Goal: Task Accomplishment & Management: Use online tool/utility

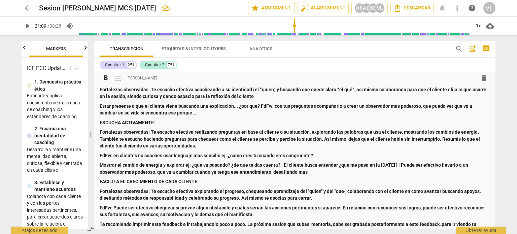
scroll to position [202, 0]
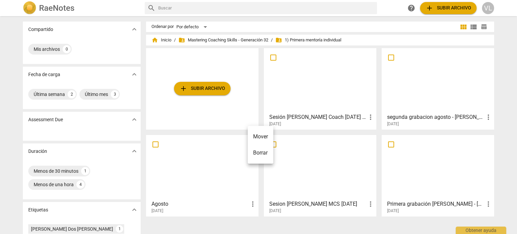
scroll to position [67, 0]
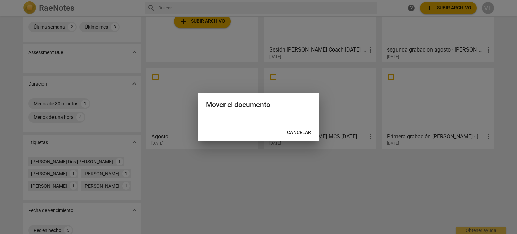
click at [308, 129] on span "Cancelar" at bounding box center [299, 132] width 24 height 7
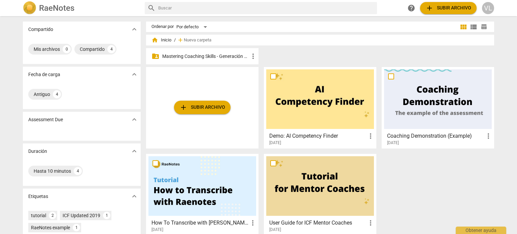
click at [196, 51] on div "folder_shared Mastering Coaching Skills - Generación 32 more_vert" at bounding box center [202, 56] width 112 height 16
click at [197, 54] on p "Mastering Coaching Skills - Generación 32" at bounding box center [205, 56] width 87 height 7
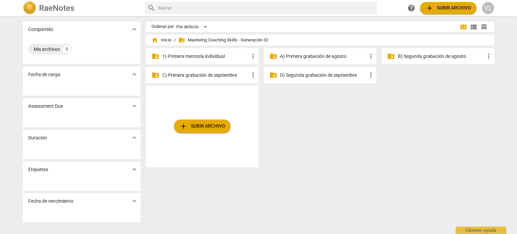
click at [214, 57] on p "1) Primera mentoría individual" at bounding box center [205, 56] width 87 height 7
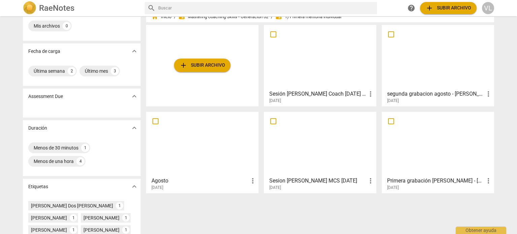
scroll to position [34, 0]
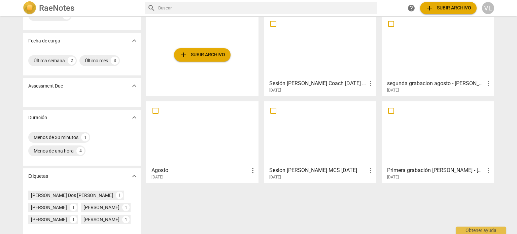
click at [228, 155] on div at bounding box center [203, 134] width 108 height 60
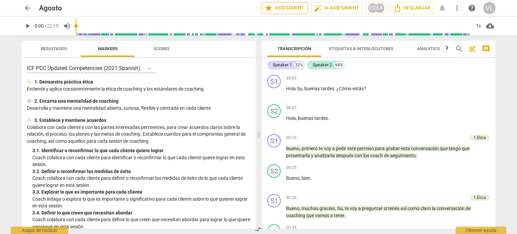
click at [277, 12] on button "star Assessment" at bounding box center [285, 8] width 47 height 12
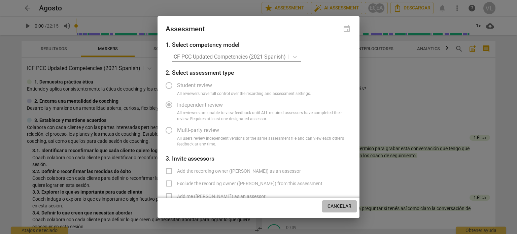
click at [339, 208] on span "Cancelar" at bounding box center [340, 206] width 24 height 7
radio input "false"
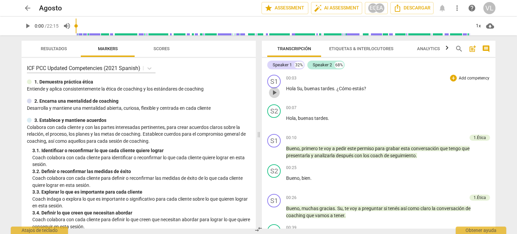
click at [274, 94] on span "play_arrow" at bounding box center [274, 93] width 8 height 8
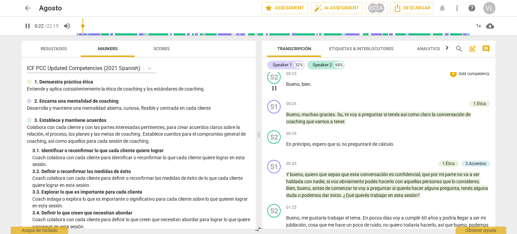
scroll to position [101, 0]
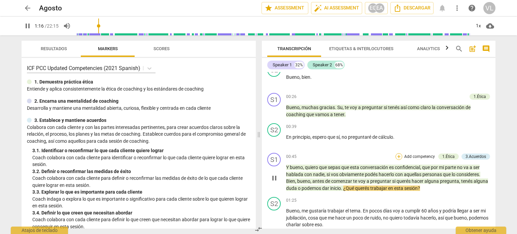
click at [400, 154] on div "+" at bounding box center [399, 156] width 7 height 7
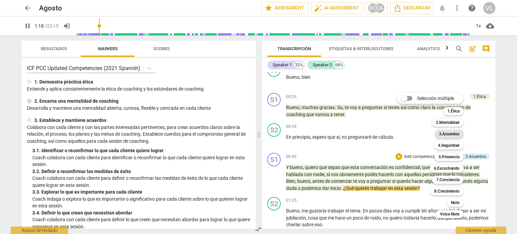
click at [444, 135] on b "3.Acuerdos" at bounding box center [449, 134] width 21 height 8
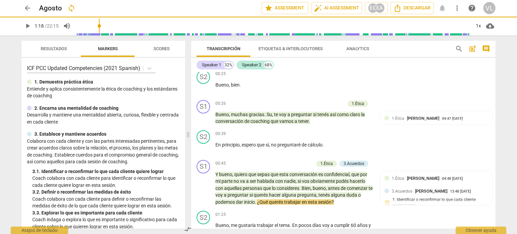
type input "79"
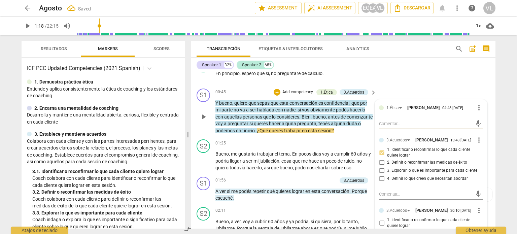
scroll to position [242, 0]
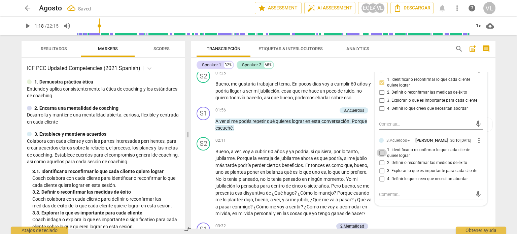
click at [385, 154] on input "1. Identificar o reconfirmar lo que cada cliente quiere lograr" at bounding box center [381, 153] width 11 height 8
checkbox input "true"
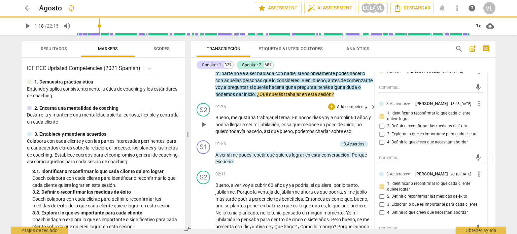
scroll to position [175, 0]
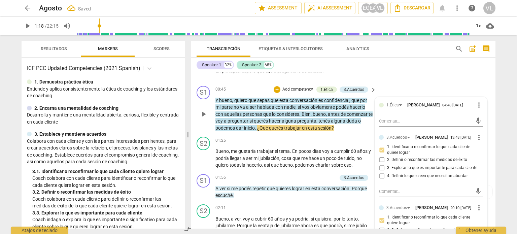
click at [203, 114] on span "play_arrow" at bounding box center [204, 114] width 8 height 8
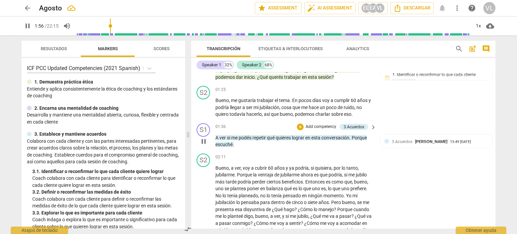
scroll to position [242, 0]
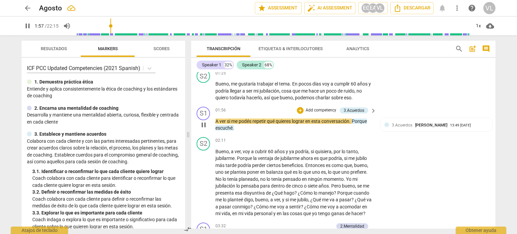
click at [318, 109] on p "Add competency" at bounding box center [321, 110] width 32 height 6
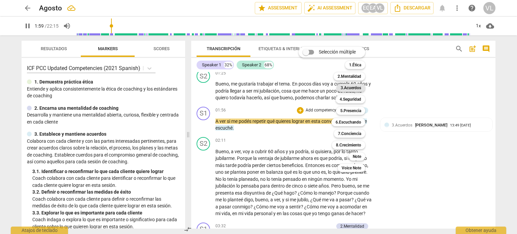
click at [352, 89] on b "3.Acuerdos" at bounding box center [351, 88] width 21 height 8
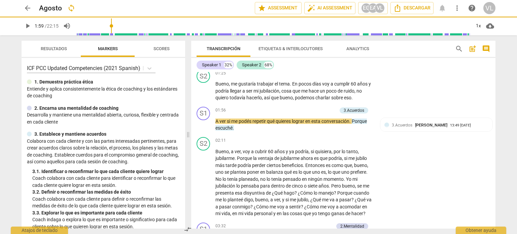
type input "120"
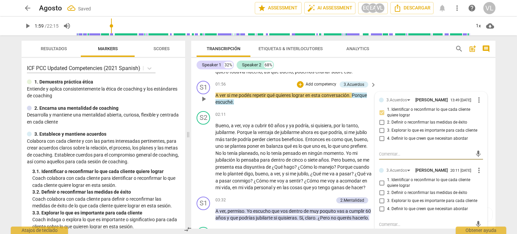
scroll to position [310, 0]
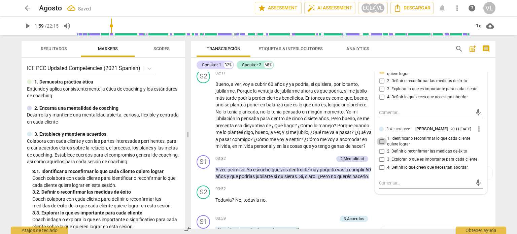
click at [385, 144] on input "1. Identificar o reconfirmar lo que cada cliente quiere lograr" at bounding box center [381, 141] width 11 height 8
checkbox input "true"
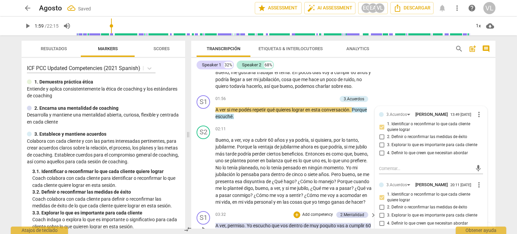
scroll to position [242, 0]
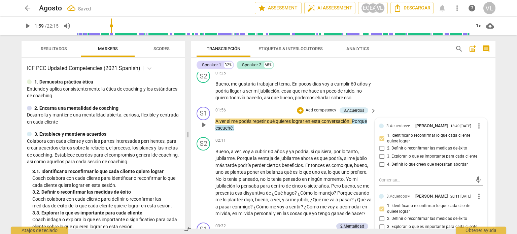
click at [200, 121] on span "play_arrow" at bounding box center [204, 125] width 8 height 8
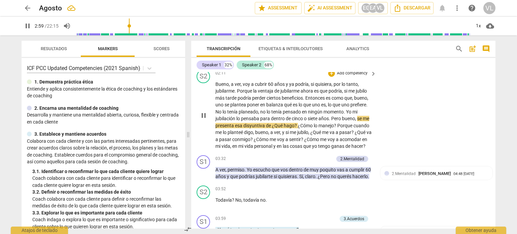
scroll to position [343, 0]
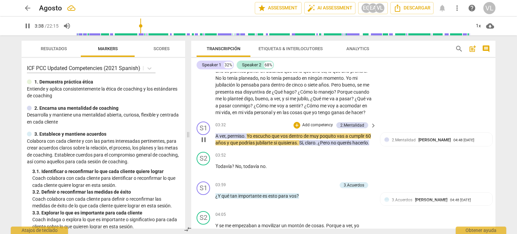
click at [311, 128] on p "Add competency" at bounding box center [318, 125] width 32 height 6
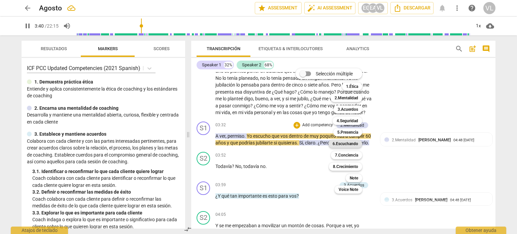
click at [354, 142] on b "6.Escuchando" at bounding box center [346, 144] width 26 height 8
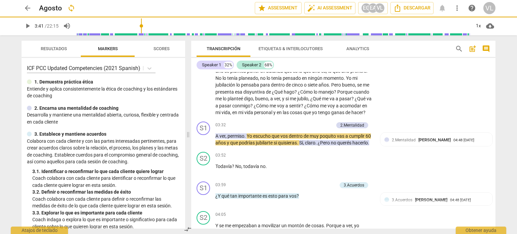
type input "221"
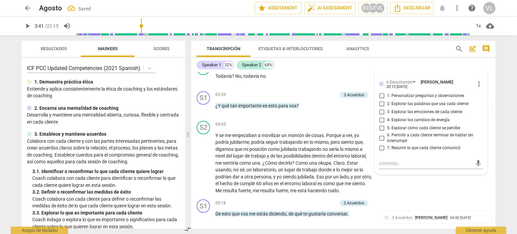
scroll to position [445, 0]
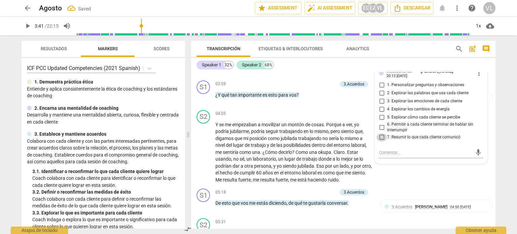
click at [379, 141] on input "7. Resumir lo que cada cliente comunicó" at bounding box center [381, 137] width 11 height 8
checkbox input "true"
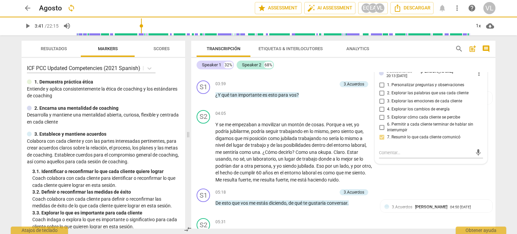
click at [380, 122] on input "5. Explorar cómo cada cliente se percibe" at bounding box center [381, 117] width 11 height 8
checkbox input "true"
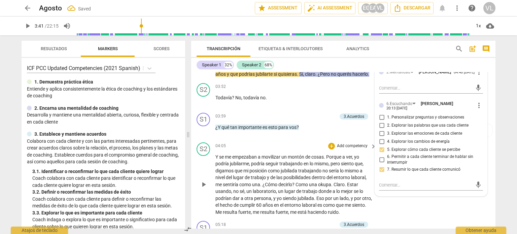
scroll to position [377, 0]
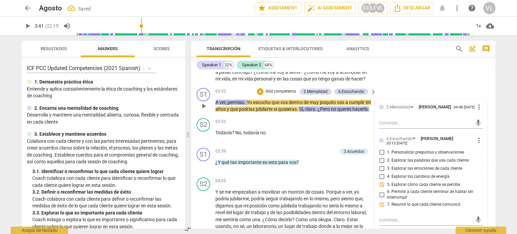
click at [202, 110] on span "play_arrow" at bounding box center [204, 106] width 8 height 8
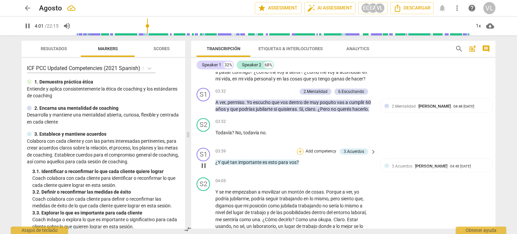
click at [298, 155] on div "+" at bounding box center [300, 151] width 7 height 7
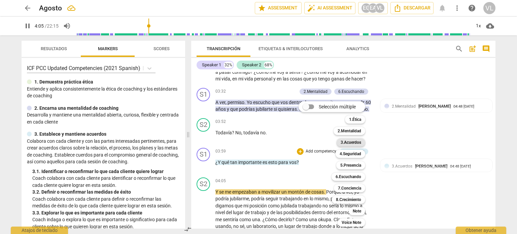
click at [355, 143] on b "3.Acuerdos" at bounding box center [351, 142] width 21 height 8
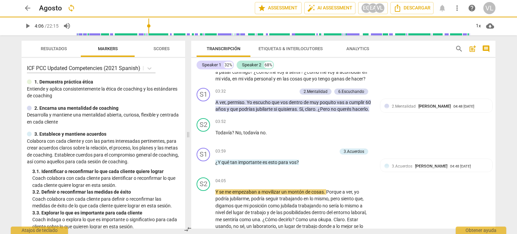
type input "246"
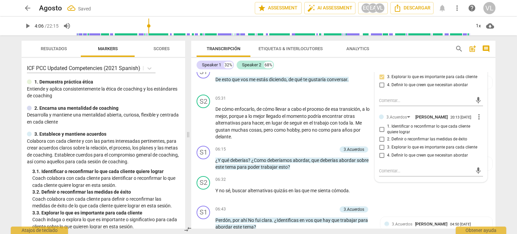
scroll to position [595, 0]
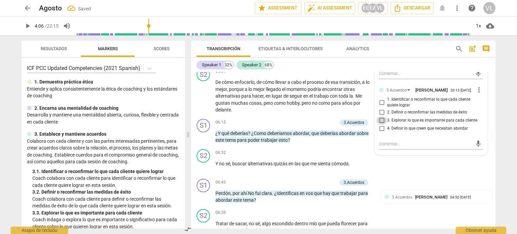
click at [379, 125] on input "3. Explorar lo que es importante para cada cliente" at bounding box center [381, 121] width 11 height 8
checkbox input "true"
click at [389, 147] on textarea at bounding box center [425, 144] width 93 height 6
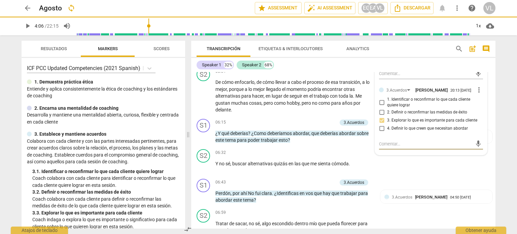
type textarea "F"
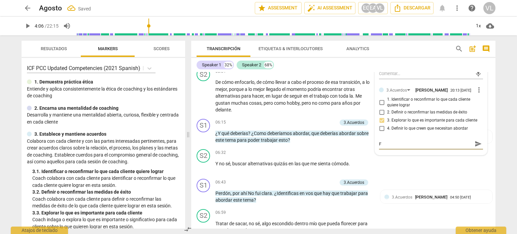
type textarea "Fd"
type textarea "FdF"
type textarea "FdFw"
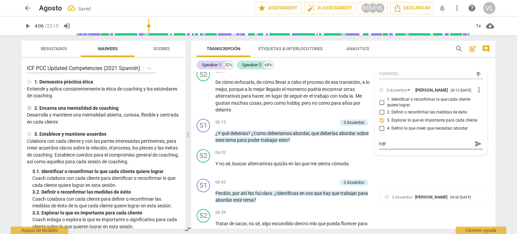
type textarea "FdFw"
type textarea "FdFw:"
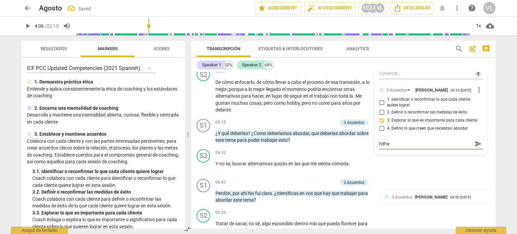
type textarea "FdFw: t"
type textarea "FdFw: te"
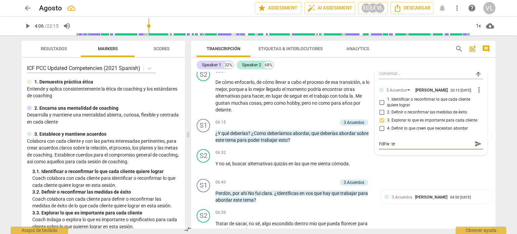
type textarea "FdFw: te"
type textarea "FdFw: te s"
type textarea "FdFw: te su"
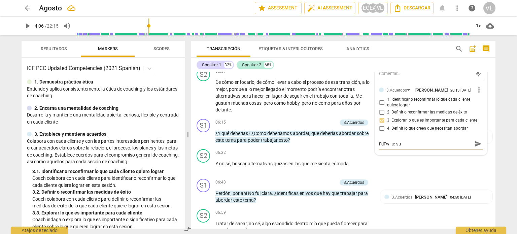
type textarea "FdFw: te sug"
type textarea "FdFw: te sugi"
type textarea "FdFw: te sugie"
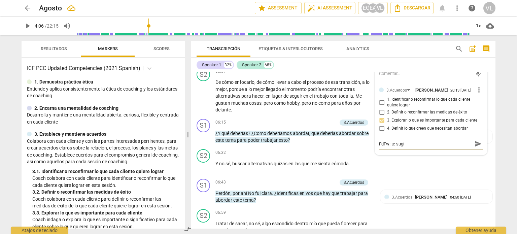
type textarea "FdFw: te sugie"
type textarea "FdFw: te sugier"
type textarea "FdFw: te sugiero"
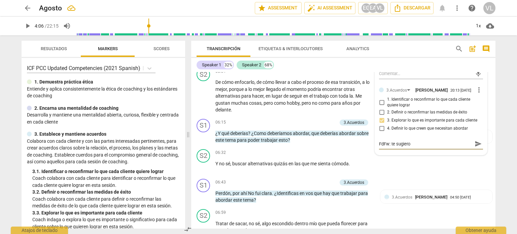
type textarea "FdFw: te sugiero"
type textarea "FdFw: te sugiero p"
type textarea "FdFw: te sugiero pr"
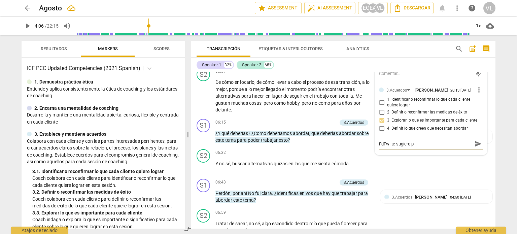
type textarea "FdFw: te sugiero pr"
type textarea "FdFw: te sugiero pri"
type textarea "FdFw: te sugiero prim"
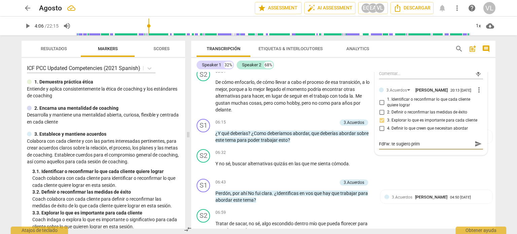
type textarea "FdFw: te sugiero prime"
type textarea "FdFw: te sugiero primer"
type textarea "FdFw: te sugiero primero"
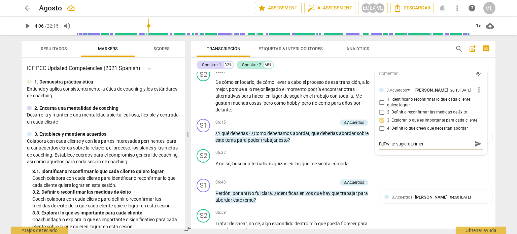
type textarea "FdFw: te sugiero primero"
type textarea "FdFw: te sugiero primero c"
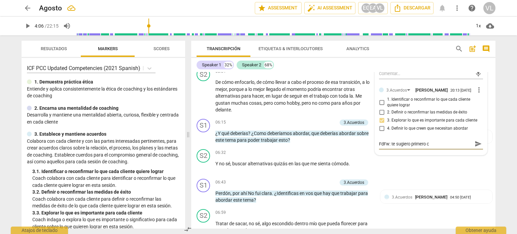
type textarea "FdFw: te sugiero primero cl"
type textarea "FdFw: te sugiero primero cla"
type textarea "FdFw: te sugiero primero clar"
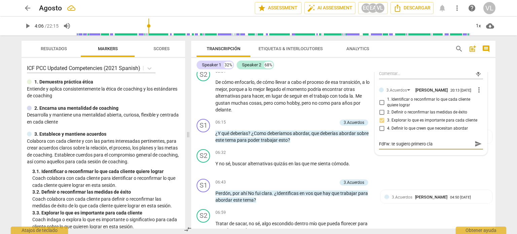
type textarea "FdFw: te sugiero primero clar"
type textarea "FdFw: te sugiero primero clari"
type textarea "FdFw: te sugiero primero clarif"
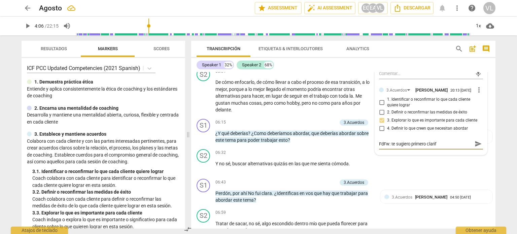
type textarea "FdFw: te sugiero primero clarifi"
type textarea "FdFw: te sugiero primero clarific"
type textarea "FdFw: te sugiero primero clarifica"
type textarea "FdFw: te sugiero primero clarificar"
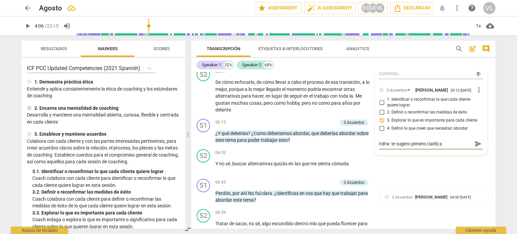
type textarea "FdFw: te sugiero primero clarificar"
type textarea "FdFw: te sugiero primero clarificar e"
type textarea "FdFw: te sugiero primero clarificar el"
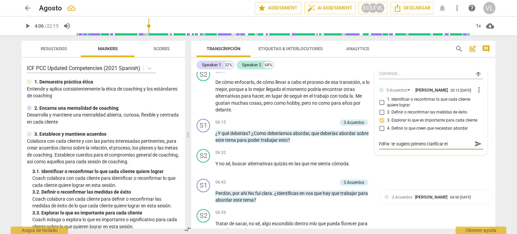
type textarea "FdFw: te sugiero primero clarificar el"
type textarea "FdFw: te sugiero primero clarificar el l"
type textarea "FdFw: te sugiero primero clarificar el lo"
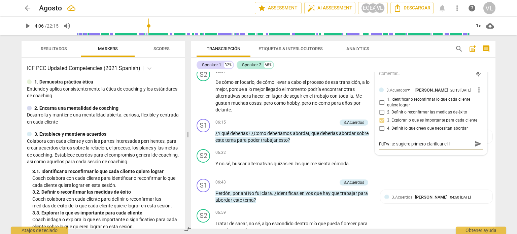
type textarea "FdFw: te sugiero primero clarificar el lo"
type textarea "FdFw: te sugiero primero clarificar el log"
type textarea "FdFw: te sugiero primero clarificar el logr"
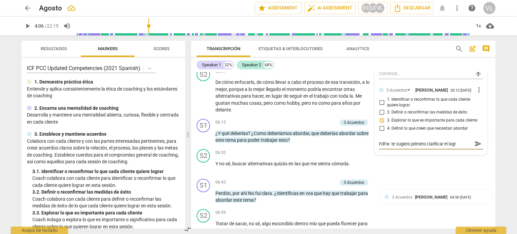
type textarea "FdFw: te sugiero primero clarificar el logro"
type textarea "FdFw: te sugiero primero clarificar el logro d"
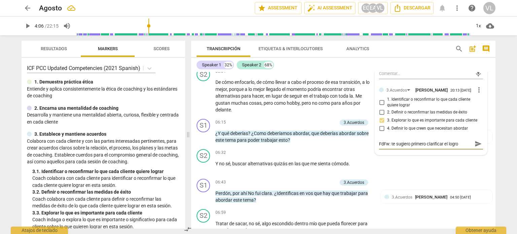
type textarea "FdFw: te sugiero primero clarificar el logro d"
type textarea "FdFw: te sugiero primero clarificar el logro de"
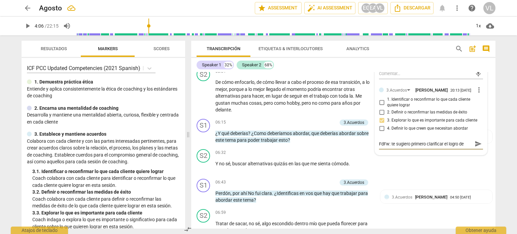
type textarea "FdFw: te sugiero primero clarificar el logro de l"
type textarea "FdFw: te sugiero primero clarificar el logro de la"
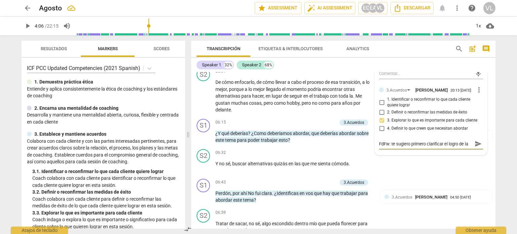
type textarea "FdFw: te sugiero primero clarificar el logro de la s"
type textarea "FdFw: te sugiero primero clarificar el logro de la se"
type textarea "FdFw: te sugiero primero clarificar el logro de la ses"
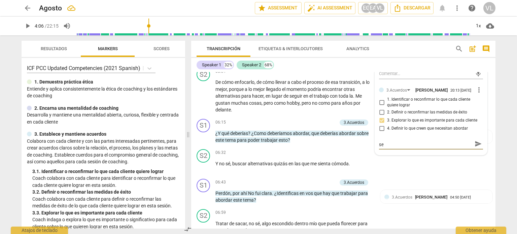
type textarea "FdFw: te sugiero primero clarificar el logro de la ses"
type textarea "FdFw: te sugiero primero clarificar el logro de la sesi"
type textarea "FdFw: te sugiero primero clarificar el logro de la sesio"
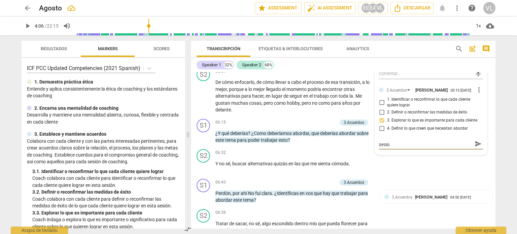
type textarea "FdFw: te sugiero primero clarificar el logro de la sesion"
click at [475, 151] on span "send" at bounding box center [478, 146] width 7 height 7
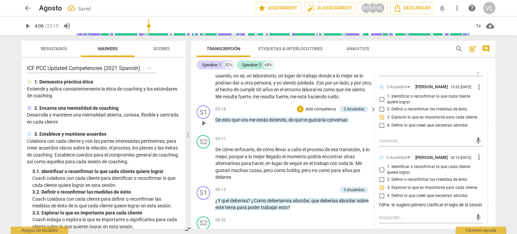
scroll to position [460, 0]
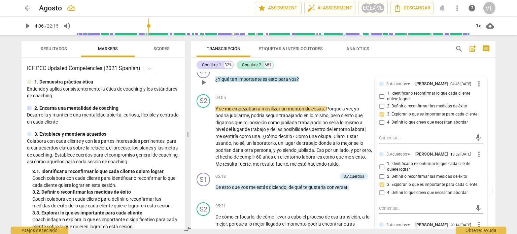
click at [201, 87] on span "play_arrow" at bounding box center [204, 82] width 8 height 8
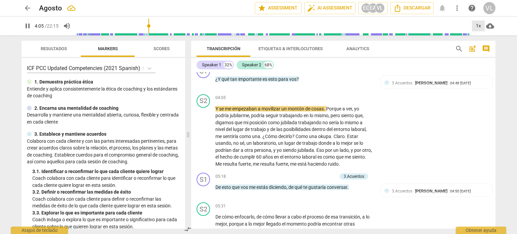
click at [480, 25] on div "1x" at bounding box center [478, 26] width 13 height 11
click at [482, 50] on li "1.25x" at bounding box center [483, 52] width 23 height 13
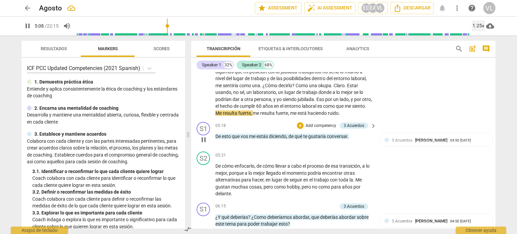
scroll to position [528, 0]
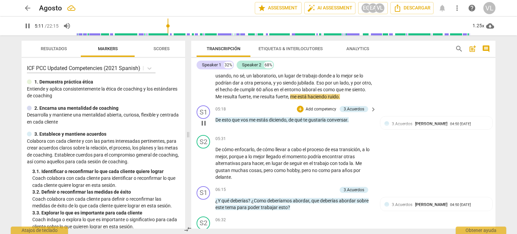
click at [319, 112] on p "Add competency" at bounding box center [321, 109] width 32 height 6
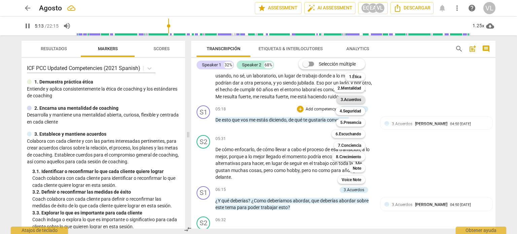
click at [356, 101] on b "3.Acuerdos" at bounding box center [351, 100] width 21 height 8
type input "314"
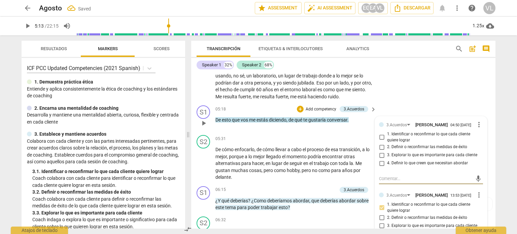
click at [379, 141] on input "1. Identificar o reconfirmar lo que cada cliente quiere lograr" at bounding box center [381, 137] width 11 height 8
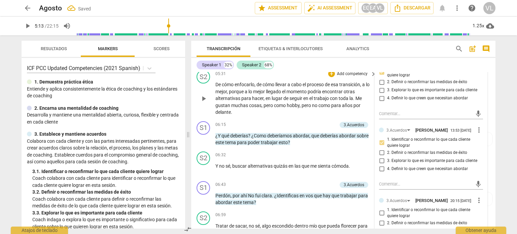
scroll to position [595, 0]
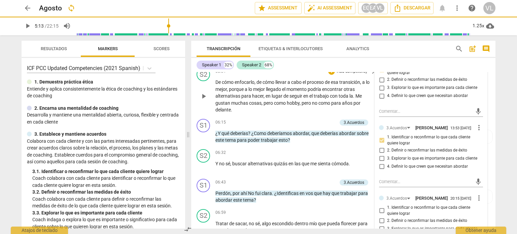
checkbox input "false"
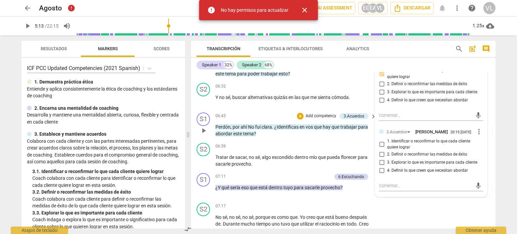
scroll to position [662, 0]
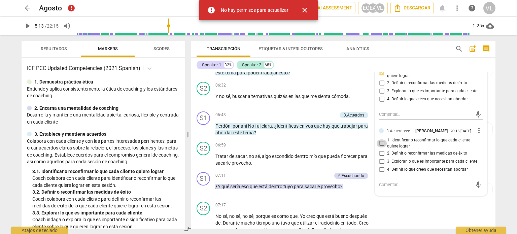
click at [383, 148] on input "1. Identificar o reconfirmar lo que cada cliente quiere lograr" at bounding box center [381, 143] width 11 height 8
checkbox input "true"
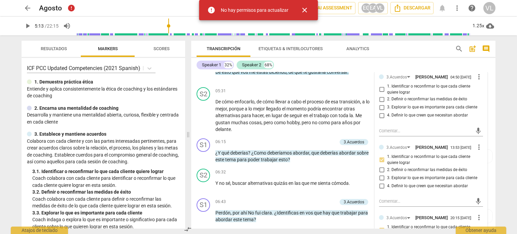
scroll to position [561, 0]
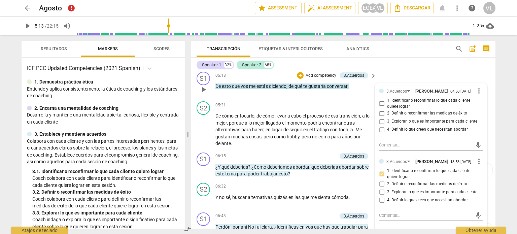
click at [382, 108] on input "1. Identificar o reconfirmar lo que cada cliente quiere lograr" at bounding box center [381, 104] width 11 height 8
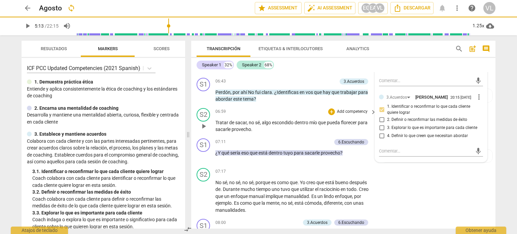
checkbox input "false"
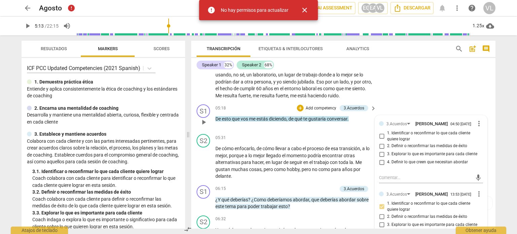
scroll to position [528, 0]
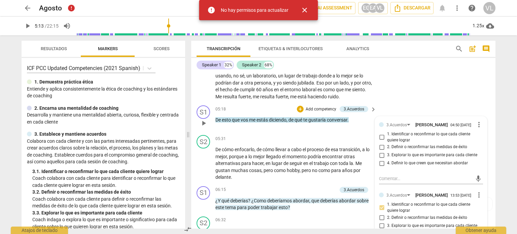
click at [205, 127] on span "play_arrow" at bounding box center [204, 123] width 8 height 8
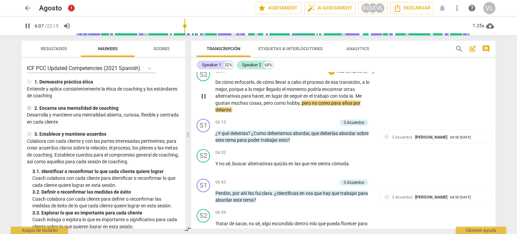
scroll to position [629, 0]
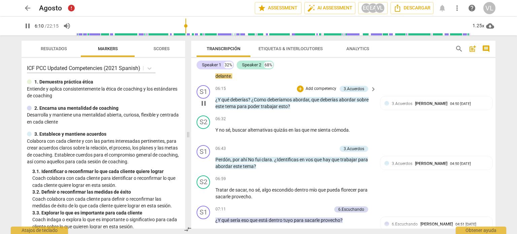
click at [318, 92] on p "Add competency" at bounding box center [321, 89] width 32 height 6
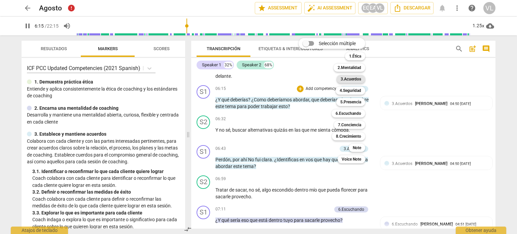
click at [356, 79] on b "3.Acuerdos" at bounding box center [351, 79] width 21 height 8
type input "375"
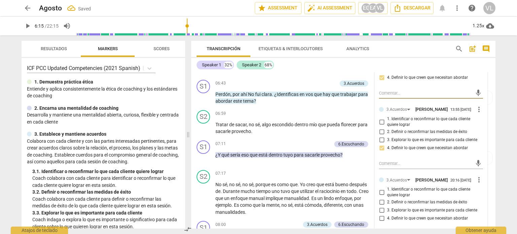
scroll to position [730, 0]
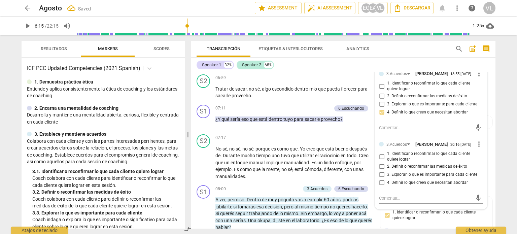
click at [383, 187] on input "4. Definir lo que creen que necesitan abordar" at bounding box center [381, 183] width 11 height 8
checkbox input "true"
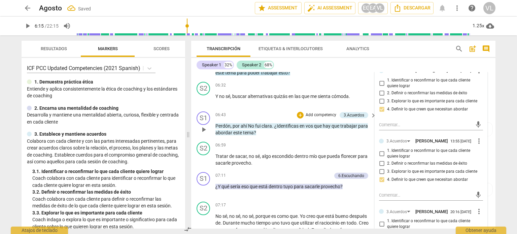
scroll to position [629, 0]
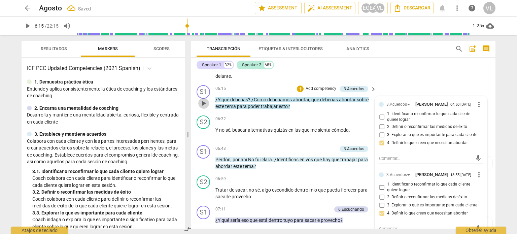
click at [205, 107] on span "play_arrow" at bounding box center [204, 103] width 8 height 8
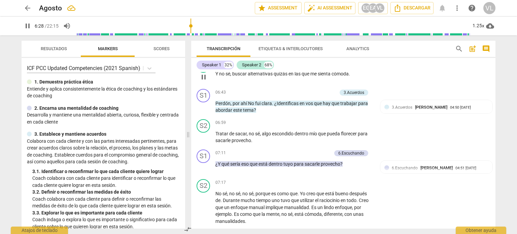
scroll to position [696, 0]
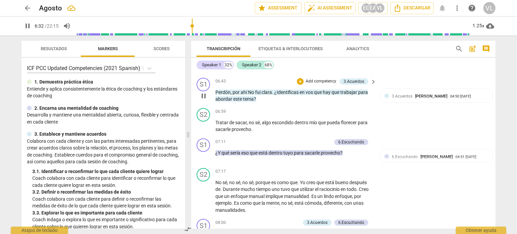
click at [305, 85] on p "Add competency" at bounding box center [321, 81] width 32 height 6
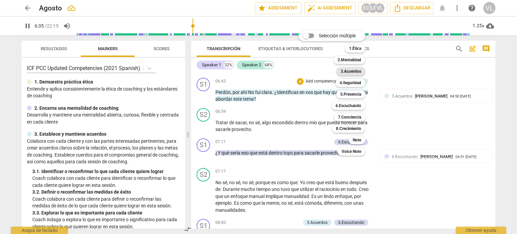
click at [354, 68] on b "3.Acuerdos" at bounding box center [351, 71] width 21 height 8
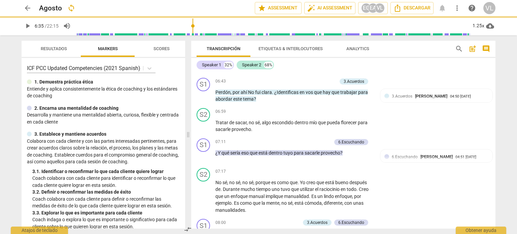
type input "396"
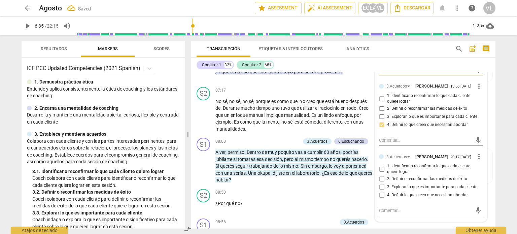
scroll to position [797, 0]
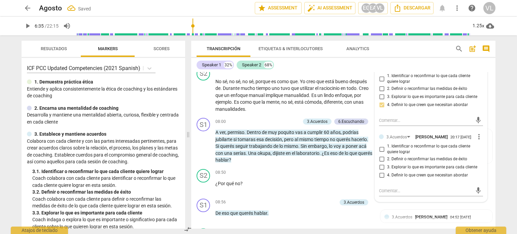
click at [383, 179] on input "4. Definir lo que creen que necesitan abordar" at bounding box center [381, 175] width 11 height 8
checkbox input "true"
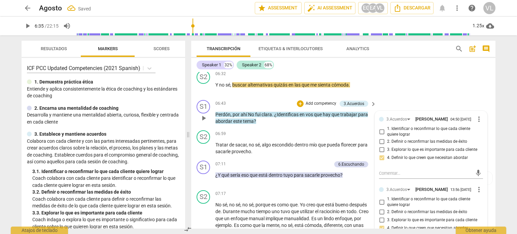
scroll to position [662, 0]
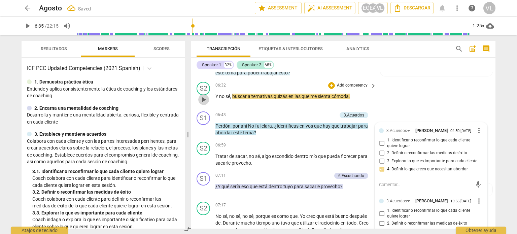
click at [201, 104] on span "play_arrow" at bounding box center [204, 100] width 8 height 8
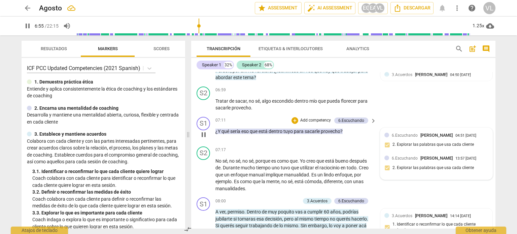
scroll to position [696, 0]
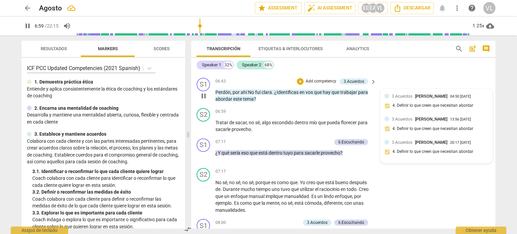
click at [405, 160] on div "3.Acuerdos [PERSON_NAME] 20:17 [DATE] 4. Definir lo que creen que necesitan abo…" at bounding box center [437, 149] width 104 height 21
type input "420"
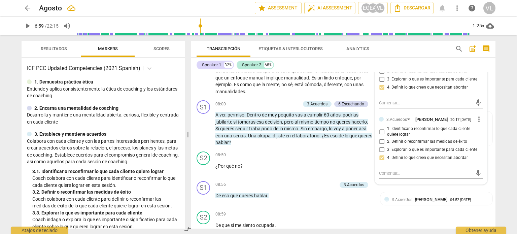
scroll to position [831, 0]
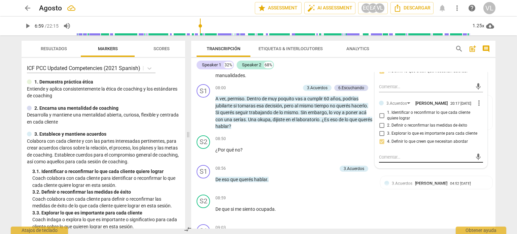
click at [395, 160] on textarea at bounding box center [425, 157] width 93 height 6
type textarea "t"
type textarea "te"
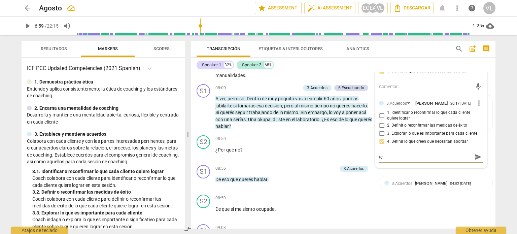
type textarea "te"
type textarea "te e"
type textarea "te es"
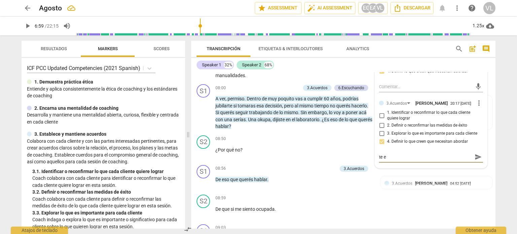
type textarea "te es"
type textarea "te esc"
type textarea "te escu"
type textarea "te escuc"
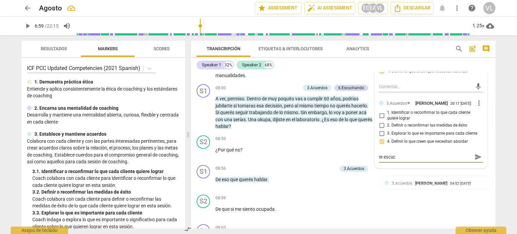
type textarea "te escuch"
type textarea "te escucho"
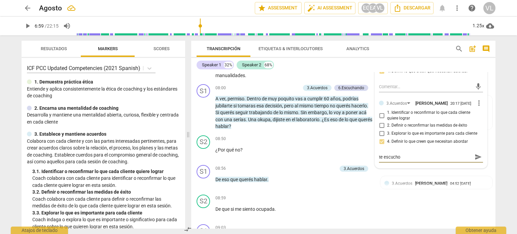
type textarea "te escucho"
type textarea "te escucho e"
type textarea "te escucho ef"
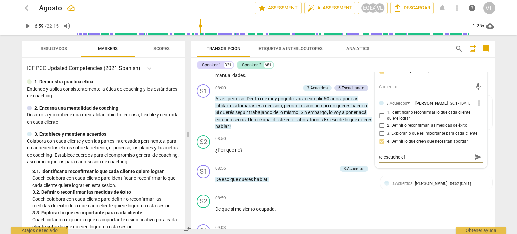
type textarea "te escucho efe"
type textarea "te escucho efec"
type textarea "te escucho efect"
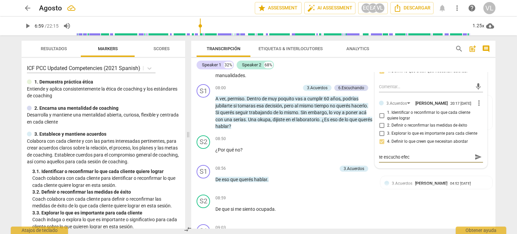
type textarea "te escucho efect"
type textarea "te escucho efecti"
type textarea "te escucho efectiv"
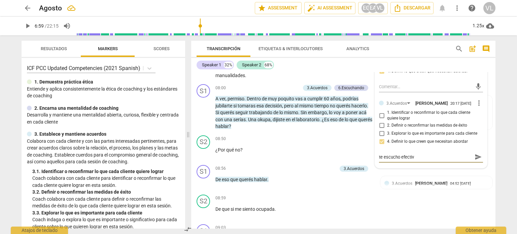
type textarea "te escucho efectiva"
type textarea "te escucho efectiva e"
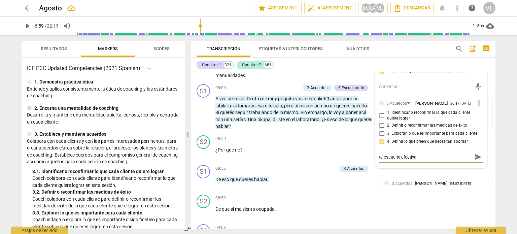
type textarea "te escucho efectiva e"
type textarea "te escucho efectiva en"
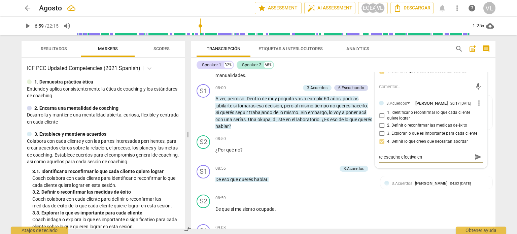
type textarea "te escucho efectiva en l"
type textarea "te escucho efectiva en ll"
type textarea "te escucho efectiva en lle"
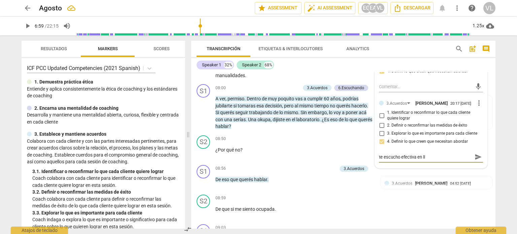
type textarea "te escucho efectiva en lle"
type textarea "te escucho efectiva en lleb"
type textarea "te escucho efectiva en lle"
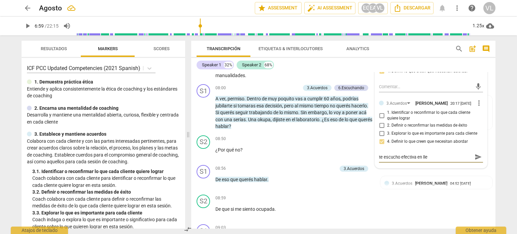
type textarea "te escucho efectiva en llev"
type textarea "te escucho efectiva en lleva"
type textarea "te escucho efectiva en llevar"
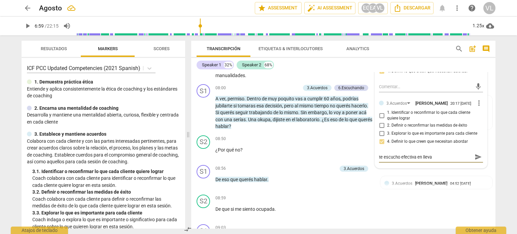
type textarea "te escucho efectiva en llevar"
type textarea "te escucho efectiva en llevarl"
type textarea "te escucho efectiva en llevarla"
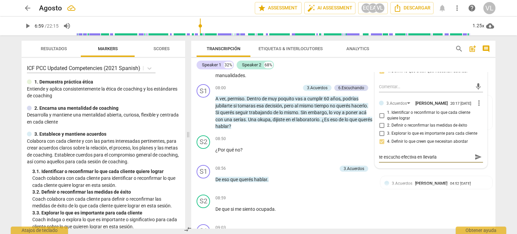
type textarea "te escucho efectiva en llevarla"
type textarea "te escucho efectiva en llevarla a"
type textarea "te escucho efectiva en llevarla a m"
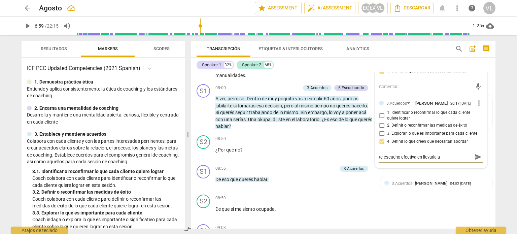
type textarea "te escucho efectiva en llevarla a m"
type textarea "te escucho efectiva en llevarla a mi"
click at [476, 161] on span "send" at bounding box center [478, 157] width 7 height 7
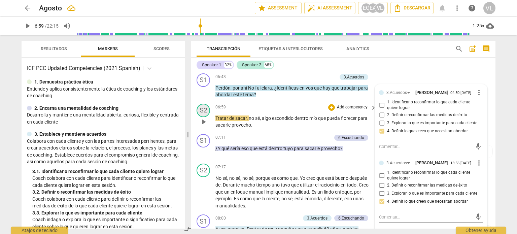
scroll to position [696, 0]
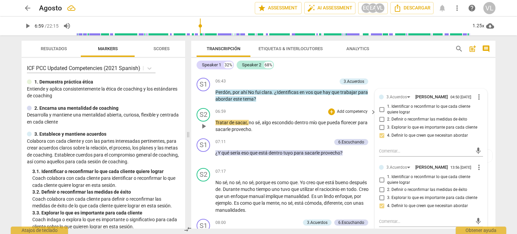
click at [204, 130] on span "play_arrow" at bounding box center [204, 126] width 8 height 8
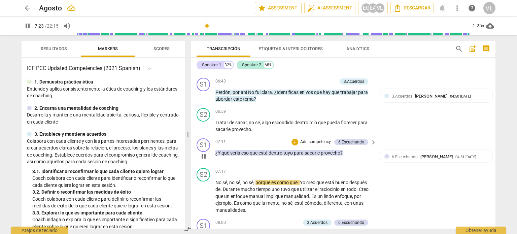
click at [307, 145] on p "Add competency" at bounding box center [316, 142] width 32 height 6
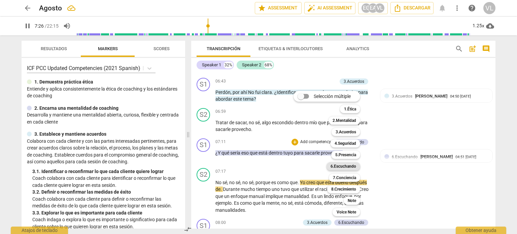
click at [354, 164] on b "6.Escuchando" at bounding box center [344, 166] width 26 height 8
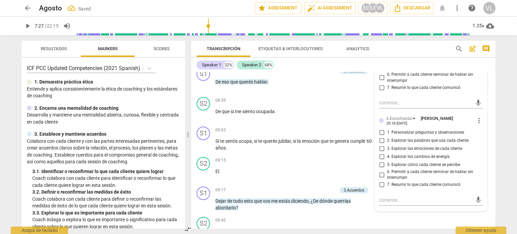
scroll to position [930, 0]
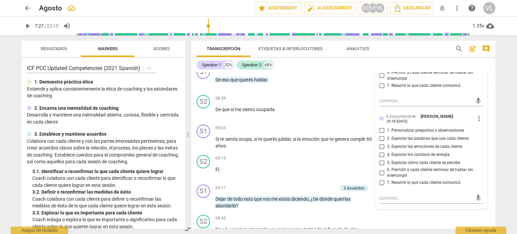
click at [405, 166] on span "5. Explorar cómo cada cliente se percibe" at bounding box center [423, 163] width 73 height 6
click at [387, 167] on input "5. Explorar cómo cada cliente se percibe" at bounding box center [381, 163] width 11 height 8
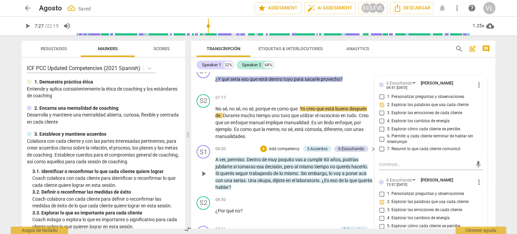
scroll to position [762, 0]
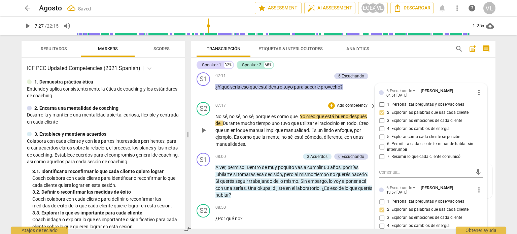
click at [198, 139] on div "S2 play_arrow pause" at bounding box center [206, 125] width 19 height 46
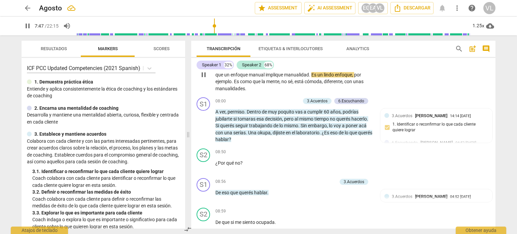
scroll to position [829, 0]
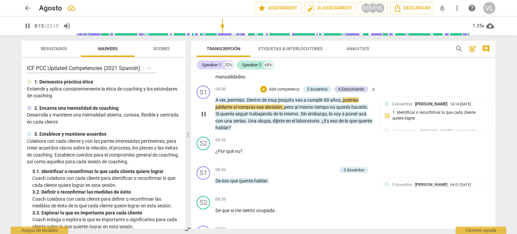
click at [204, 118] on span "pause" at bounding box center [204, 114] width 8 height 8
drag, startPoint x: 200, startPoint y: 124, endPoint x: 208, endPoint y: 123, distance: 8.1
click at [200, 118] on span "play_arrow" at bounding box center [204, 114] width 8 height 8
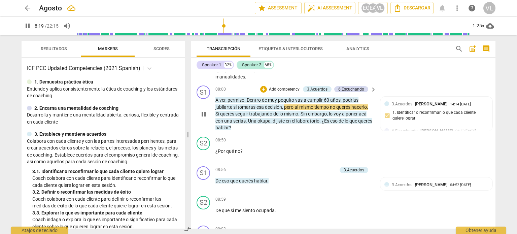
click at [270, 93] on p "Add competency" at bounding box center [284, 90] width 32 height 6
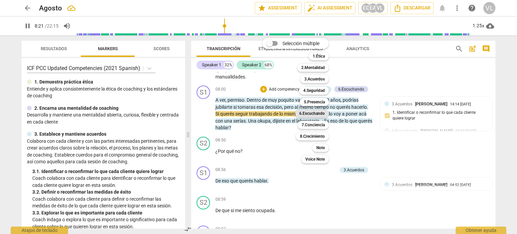
click at [318, 113] on b "6.Escuchando" at bounding box center [312, 113] width 26 height 8
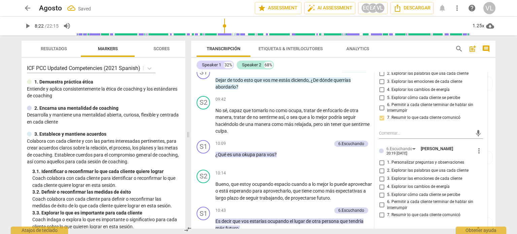
scroll to position [1065, 0]
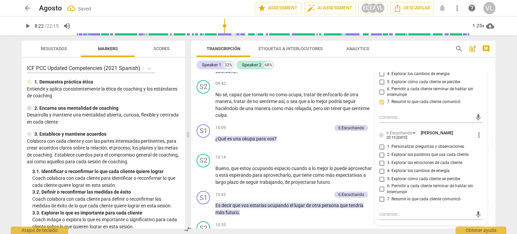
click at [407, 202] on span "7. Resumir lo que cada cliente comunicó" at bounding box center [423, 199] width 73 height 6
click at [387, 203] on input "7. Resumir lo que cada cliente comunicó" at bounding box center [381, 199] width 11 height 8
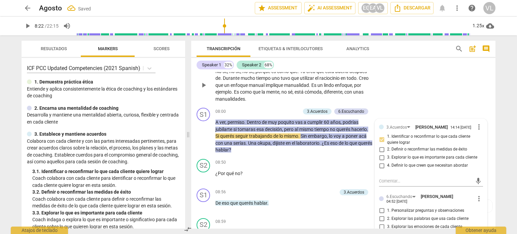
scroll to position [796, 0]
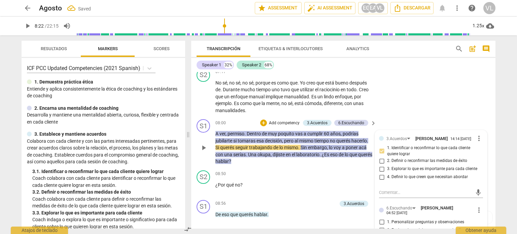
click at [206, 152] on span "play_arrow" at bounding box center [204, 148] width 8 height 8
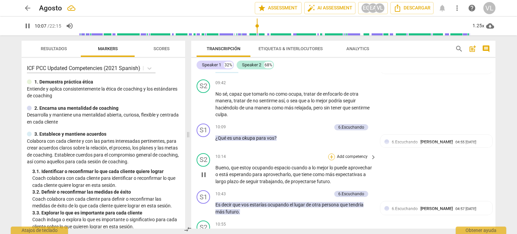
scroll to position [1065, 0]
click at [300, 131] on p "Add competency" at bounding box center [316, 128] width 32 height 6
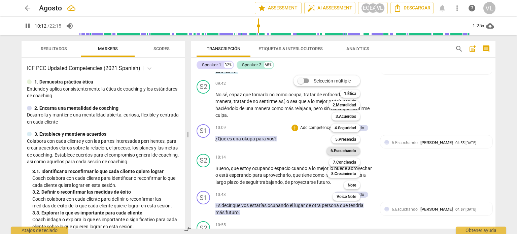
click at [347, 152] on b "6.Escuchando" at bounding box center [344, 151] width 26 height 8
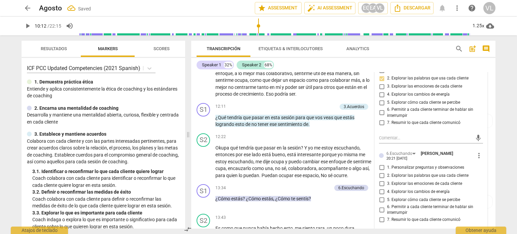
scroll to position [1284, 0]
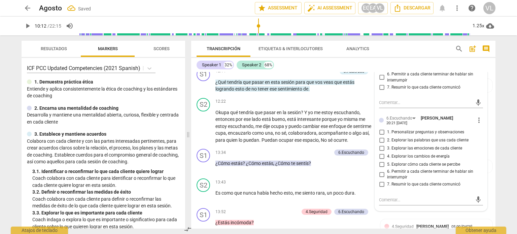
click at [382, 144] on input "2. Explorar las palabras que usa cada cliente" at bounding box center [381, 140] width 11 height 8
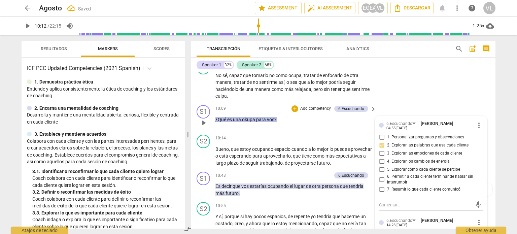
scroll to position [1082, 0]
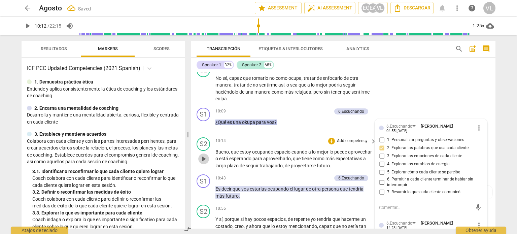
click at [203, 164] on button "play_arrow" at bounding box center [203, 159] width 11 height 11
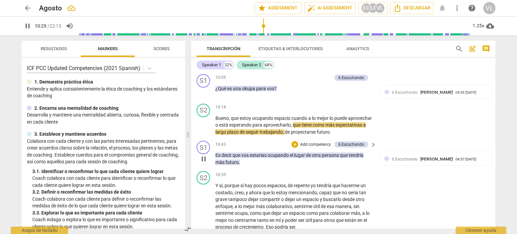
scroll to position [1149, 0]
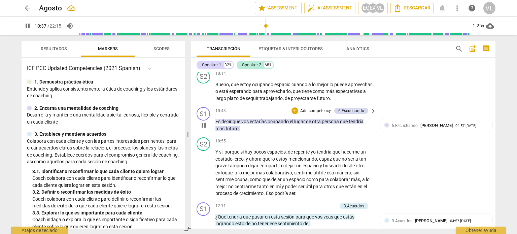
click at [323, 114] on p "Add competency" at bounding box center [316, 111] width 32 height 6
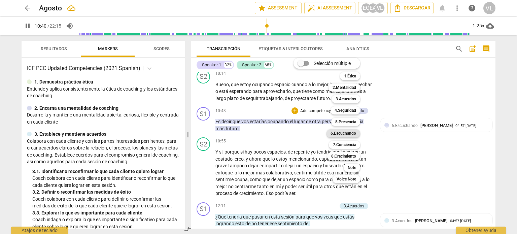
click at [345, 136] on b "6.Escuchando" at bounding box center [344, 133] width 26 height 8
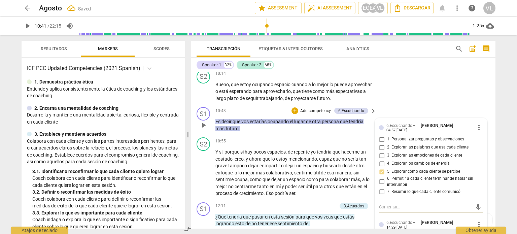
click at [388, 196] on label "7. Resumir lo que cada cliente comunicó" at bounding box center [428, 192] width 104 height 8
click at [387, 196] on input "7. Resumir lo que cada cliente comunicó" at bounding box center [381, 192] width 11 height 8
click at [383, 196] on input "7. Resumir lo que cada cliente comunicó" at bounding box center [381, 192] width 11 height 8
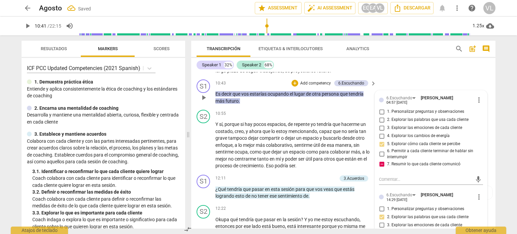
scroll to position [1216, 0]
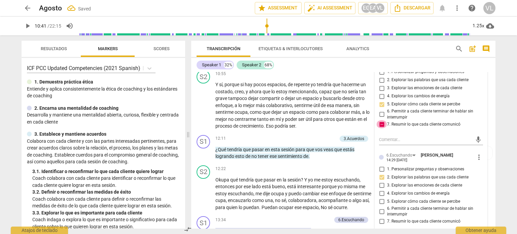
click at [379, 128] on input "7. Resumir lo que cada cliente comunicó" at bounding box center [381, 124] width 11 height 8
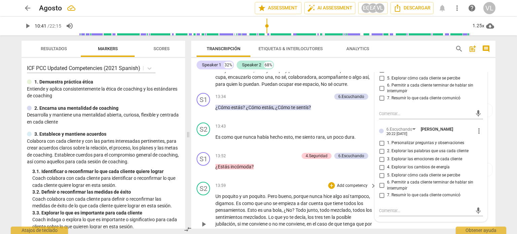
scroll to position [1385, 0]
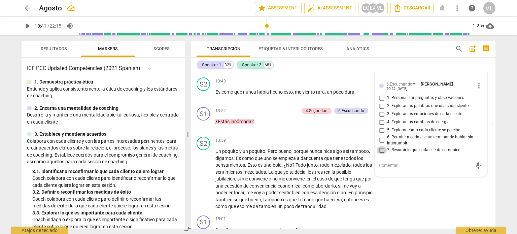
click at [383, 154] on input "7. Resumir lo que cada cliente comunicó" at bounding box center [381, 150] width 11 height 8
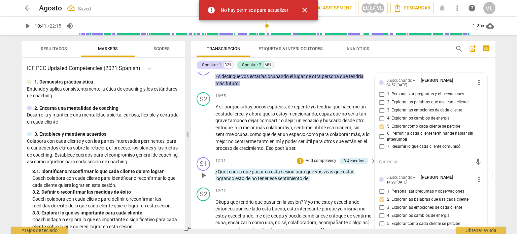
scroll to position [1183, 0]
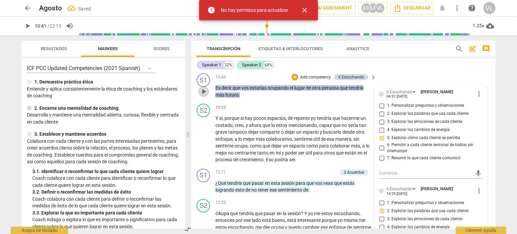
click at [206, 96] on span "play_arrow" at bounding box center [204, 92] width 8 height 8
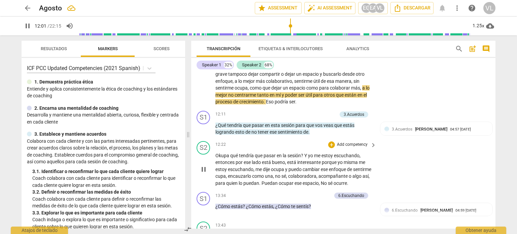
scroll to position [1250, 0]
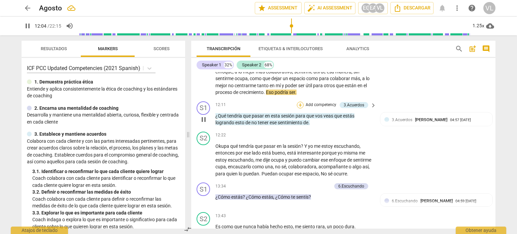
click at [299, 108] on div "+" at bounding box center [300, 105] width 7 height 7
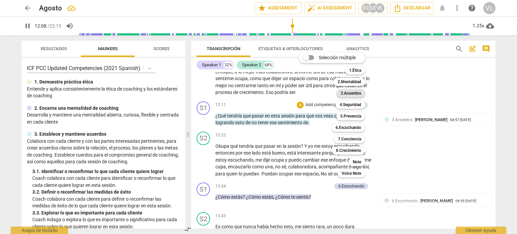
click at [356, 93] on b "3.Acuerdos" at bounding box center [351, 93] width 21 height 8
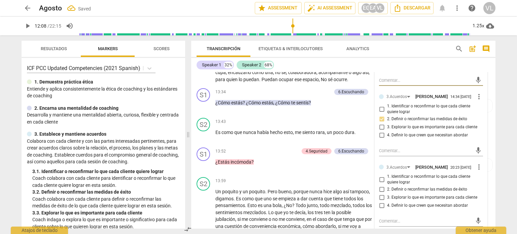
scroll to position [1385, 0]
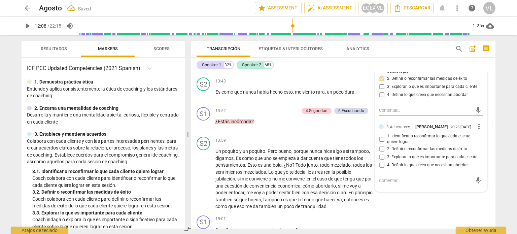
click at [387, 152] on span "2. Definir o reconfirmar las medidas de éxito" at bounding box center [427, 149] width 80 height 6
click at [386, 153] on input "2. Definir o reconfirmar las medidas de éxito" at bounding box center [381, 149] width 11 height 8
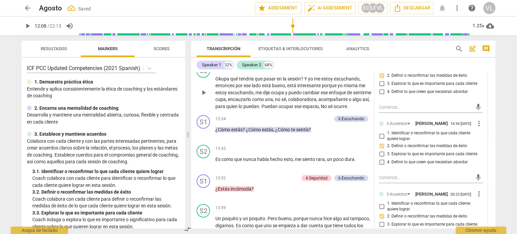
scroll to position [1284, 0]
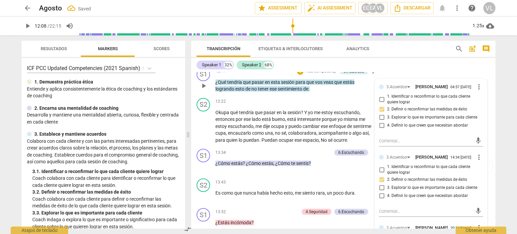
click at [204, 90] on span "play_arrow" at bounding box center [204, 86] width 8 height 8
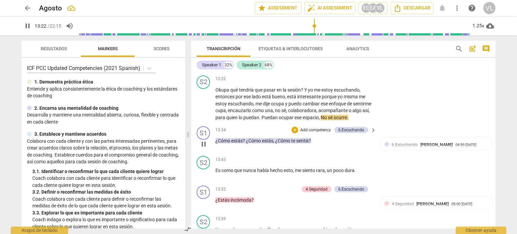
scroll to position [1317, 0]
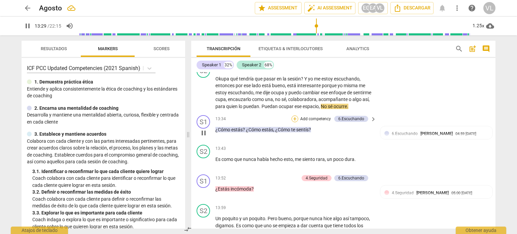
click at [296, 122] on div "+" at bounding box center [295, 119] width 7 height 7
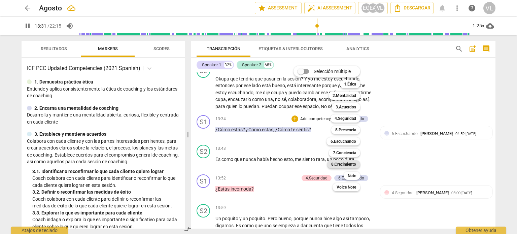
click at [350, 164] on b "8.Сrecimiento" at bounding box center [343, 164] width 25 height 8
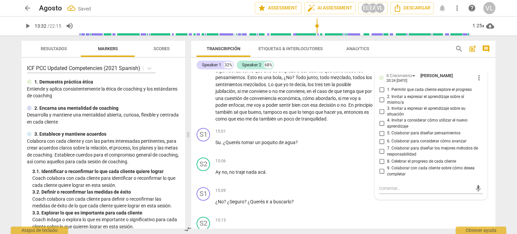
scroll to position [1486, 0]
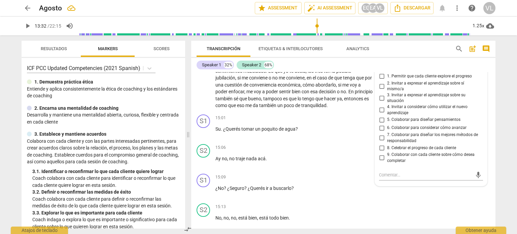
click at [383, 80] on input "1. Permitir que cada cliente explore el progreso" at bounding box center [381, 76] width 11 height 8
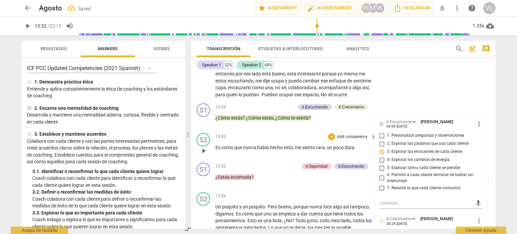
scroll to position [1317, 0]
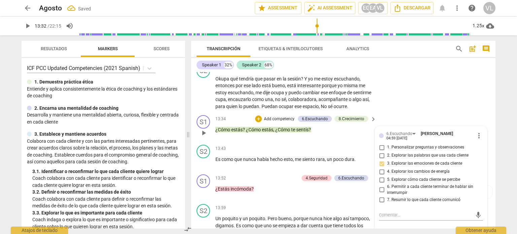
click at [207, 137] on span "play_arrow" at bounding box center [204, 133] width 8 height 8
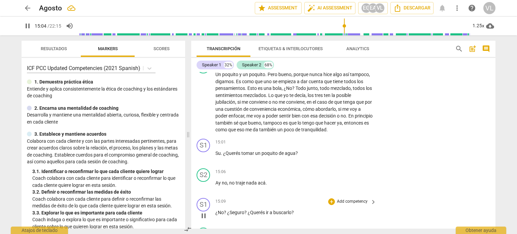
scroll to position [1486, 0]
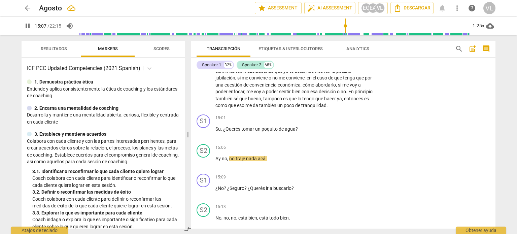
click at [26, 26] on span "pause" at bounding box center [28, 26] width 8 height 8
click at [372, 123] on span "keyboard_arrow_right" at bounding box center [373, 118] width 8 height 8
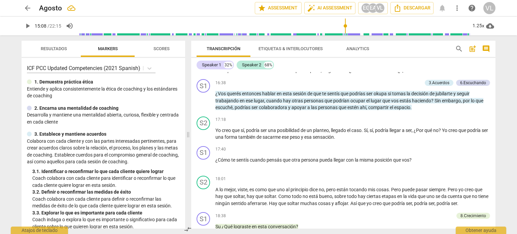
scroll to position [1370, 0]
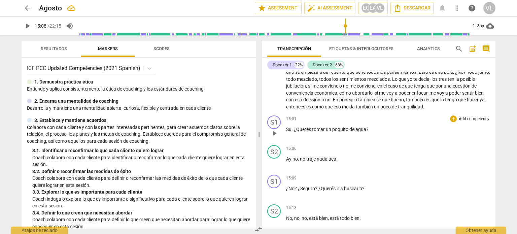
click at [472, 119] on p "Add competency" at bounding box center [474, 119] width 32 height 6
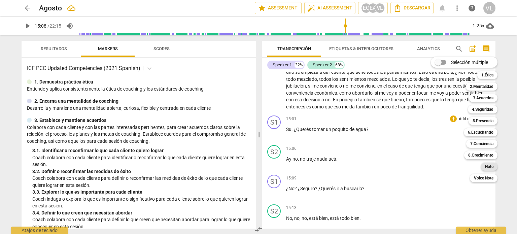
click at [490, 169] on b "Note" at bounding box center [489, 167] width 8 height 8
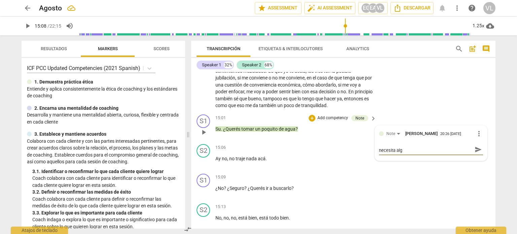
scroll to position [0, 0]
click at [459, 157] on textarea "FdFw: puede ser mas efectivo chequear si necesita algo" at bounding box center [425, 152] width 93 height 13
drag, startPoint x: 395, startPoint y: 164, endPoint x: 414, endPoint y: 165, distance: 18.5
click at [414, 159] on textarea "FdFw: puede ser mas efectivo chequear que necesita algo" at bounding box center [425, 152] width 93 height 13
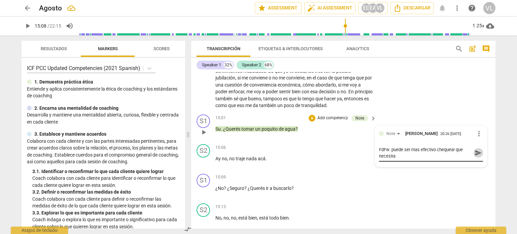
click at [479, 157] on span "send" at bounding box center [478, 152] width 7 height 7
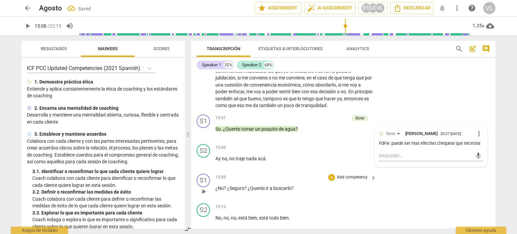
scroll to position [1519, 0]
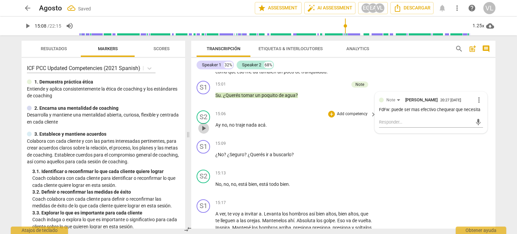
click at [202, 132] on span "play_arrow" at bounding box center [204, 128] width 8 height 8
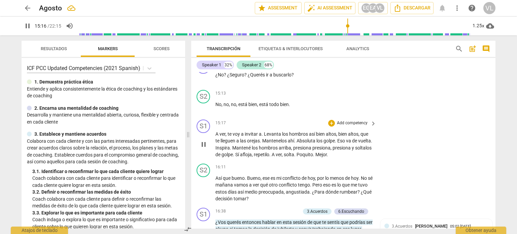
scroll to position [1620, 0]
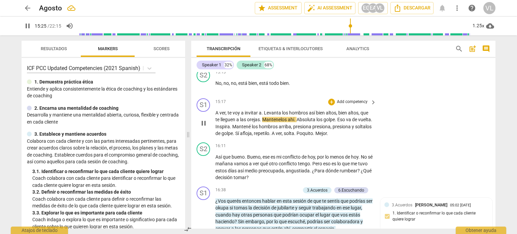
click at [352, 105] on p "Add competency" at bounding box center [352, 102] width 32 height 6
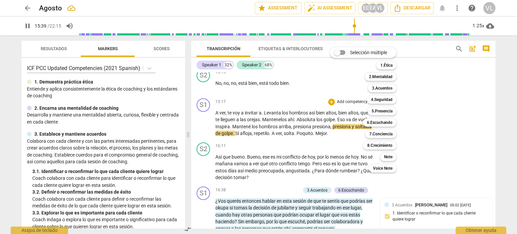
click at [202, 129] on div at bounding box center [258, 117] width 517 height 234
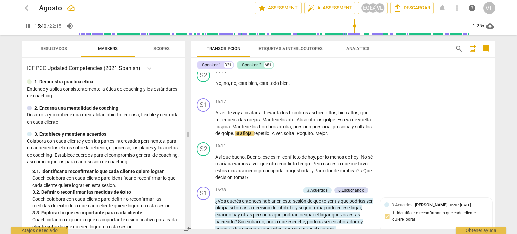
click at [206, 127] on span "pause" at bounding box center [204, 123] width 8 height 8
click at [353, 105] on p "Add competency" at bounding box center [352, 102] width 32 height 6
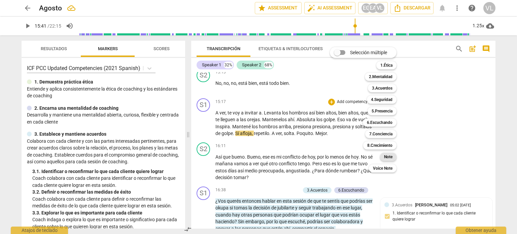
click at [395, 157] on div "Note" at bounding box center [388, 157] width 17 height 8
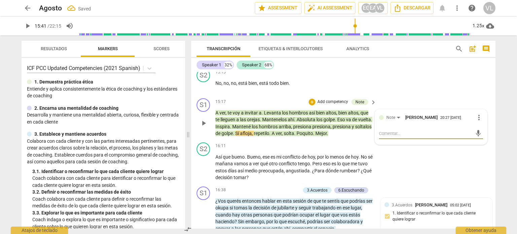
click at [402, 137] on textarea at bounding box center [425, 133] width 93 height 6
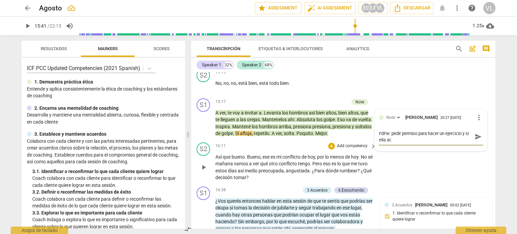
scroll to position [0, 0]
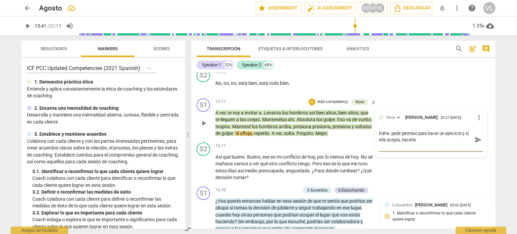
click at [475, 143] on span "send" at bounding box center [478, 139] width 7 height 7
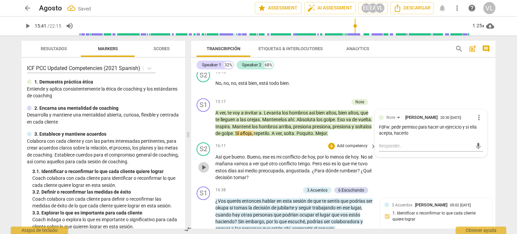
click at [201, 173] on button "play_arrow" at bounding box center [203, 167] width 11 height 11
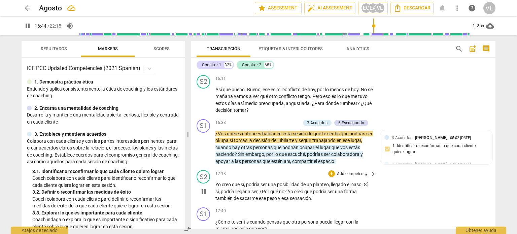
scroll to position [1722, 0]
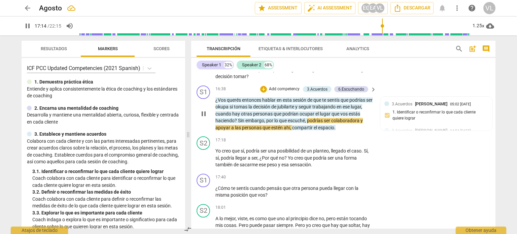
click at [266, 93] on div "+ Add competency" at bounding box center [280, 89] width 40 height 7
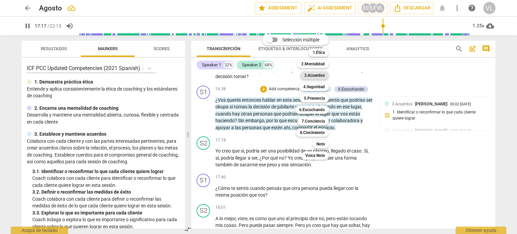
click at [324, 73] on b "3.Acuerdos" at bounding box center [314, 75] width 21 height 8
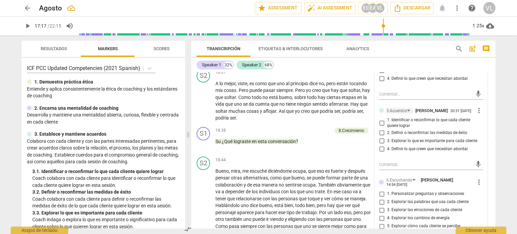
scroll to position [1856, 0]
click at [408, 114] on div "3.Acuerdos" at bounding box center [400, 111] width 26 height 6
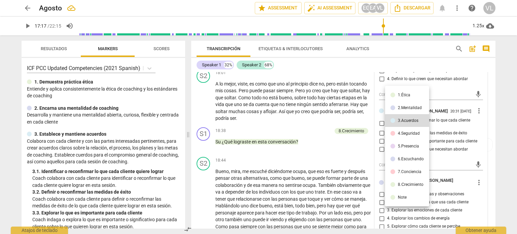
click at [412, 157] on div "6.Escuchando" at bounding box center [411, 159] width 26 height 4
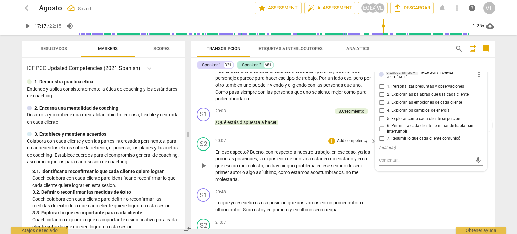
scroll to position [2025, 0]
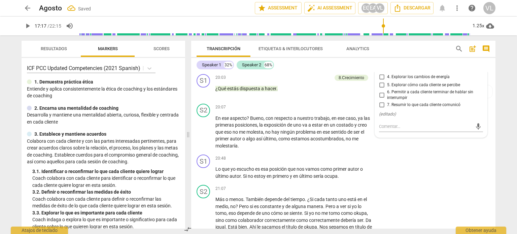
click at [383, 109] on input "7. Resumir lo que cada cliente comunicó" at bounding box center [381, 105] width 11 height 8
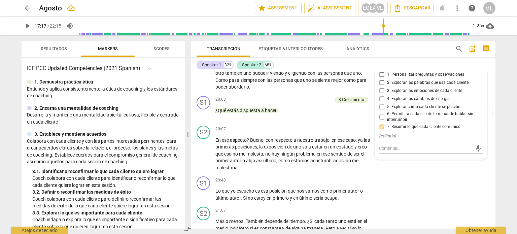
scroll to position [1991, 0]
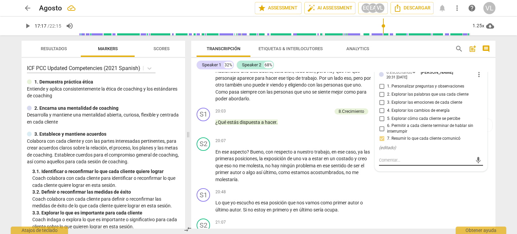
click at [399, 163] on textarea at bounding box center [425, 160] width 93 height 6
drag, startPoint x: 474, startPoint y: 168, endPoint x: 435, endPoint y: 168, distance: 39.1
click at [439, 165] on div "FdFw: evitar el parafraseo excesivo FdFw: evitar el parafraseo excesivo send" at bounding box center [431, 160] width 104 height 11
click at [476, 164] on span "send" at bounding box center [478, 160] width 7 height 7
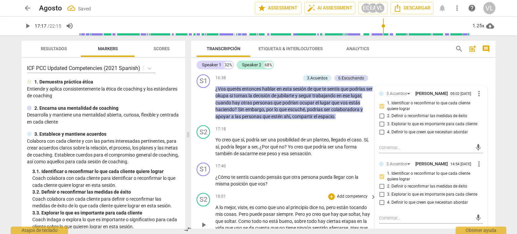
scroll to position [1722, 0]
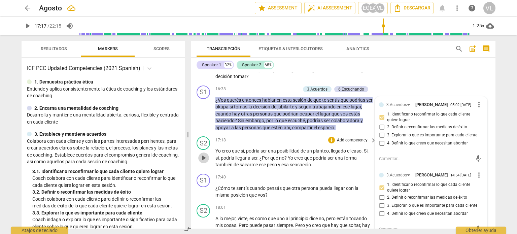
click at [201, 162] on span "play_arrow" at bounding box center [204, 158] width 8 height 8
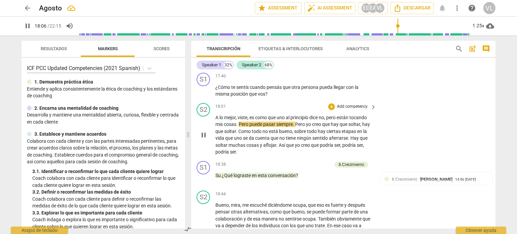
scroll to position [1789, 0]
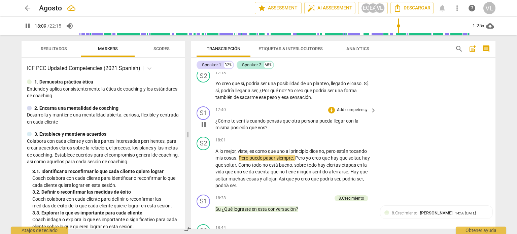
click at [336, 113] on p "Add competency" at bounding box center [352, 110] width 32 height 6
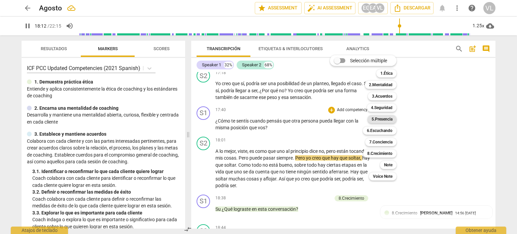
click at [385, 122] on b "5.Presencia" at bounding box center [382, 119] width 21 height 8
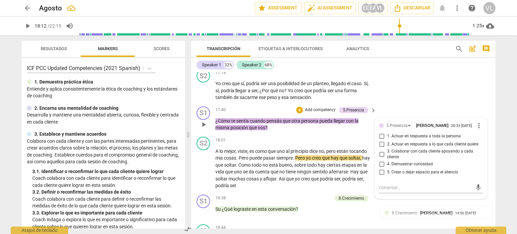
click at [399, 167] on span "4. Demuestrar curiosidad" at bounding box center [410, 164] width 46 height 6
click at [387, 168] on input "4. Demuestrar curiosidad" at bounding box center [381, 164] width 11 height 8
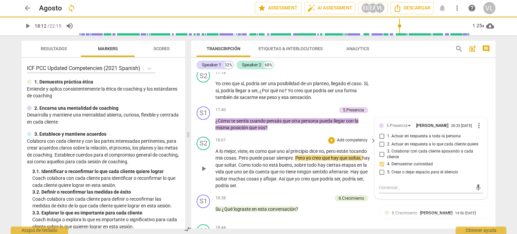
scroll to position [1856, 0]
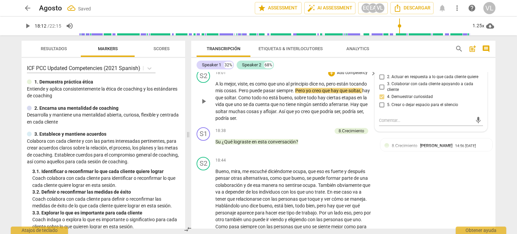
click at [207, 105] on span "play_arrow" at bounding box center [204, 101] width 8 height 8
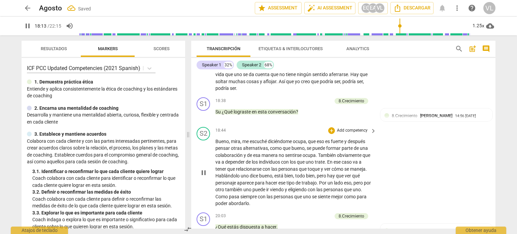
scroll to position [1890, 0]
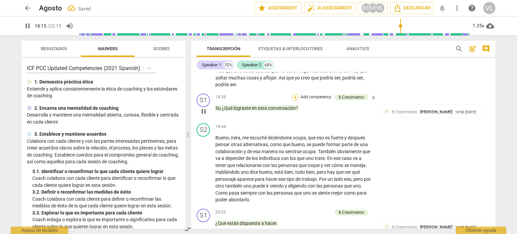
click at [296, 101] on div "+" at bounding box center [295, 97] width 7 height 7
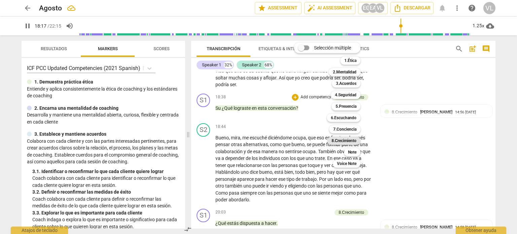
click at [357, 142] on b "8.Сrecimiento" at bounding box center [344, 141] width 25 height 8
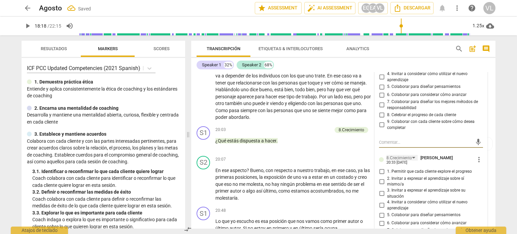
scroll to position [2006, 0]
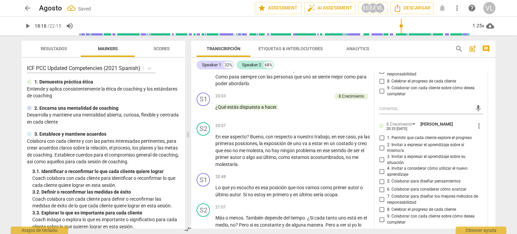
click at [393, 141] on span "1. Permitir que cada cliente explore el progreso" at bounding box center [429, 138] width 85 height 6
click at [387, 142] on input "1. Permitir que cada cliente explore el progreso" at bounding box center [381, 138] width 11 height 8
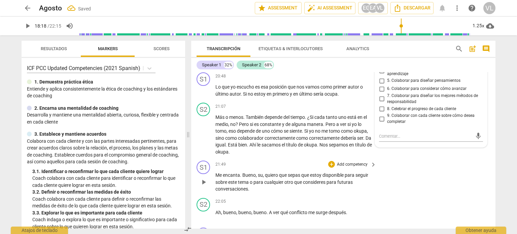
scroll to position [2107, 0]
click at [398, 139] on textarea at bounding box center [425, 136] width 93 height 6
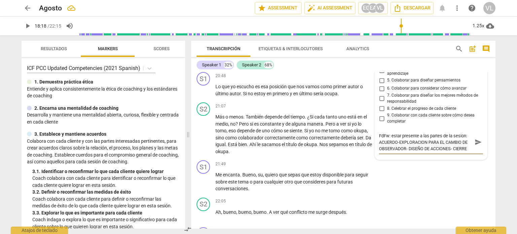
click at [475, 146] on span "send" at bounding box center [478, 141] width 7 height 7
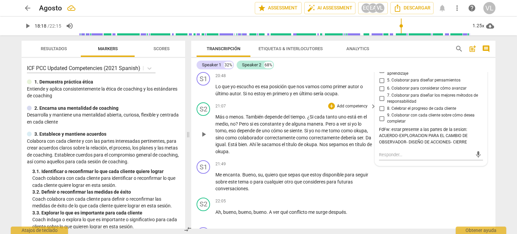
scroll to position [2141, 0]
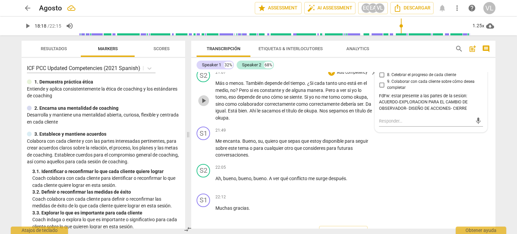
click at [206, 105] on span "play_arrow" at bounding box center [204, 101] width 8 height 8
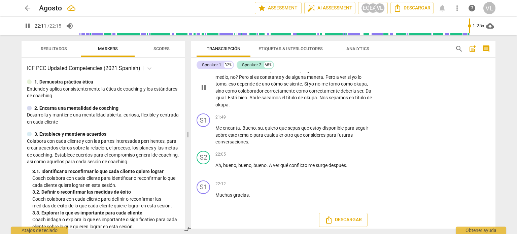
scroll to position [2164, 0]
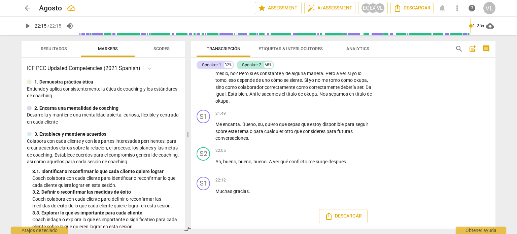
click at [27, 9] on span "arrow_back" at bounding box center [28, 8] width 8 height 8
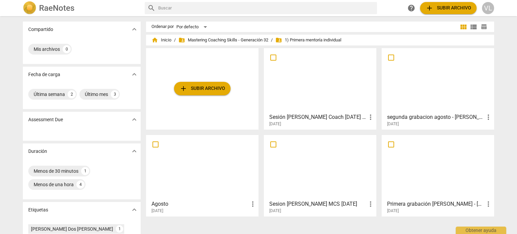
click at [455, 99] on div at bounding box center [438, 81] width 108 height 60
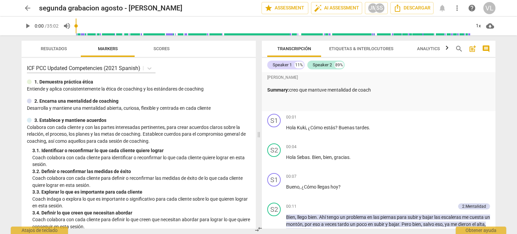
click at [26, 26] on span "play_arrow" at bounding box center [28, 26] width 8 height 8
click at [480, 19] on div "pause 0:01 / 35:02 volume_up 1x cloud_download" at bounding box center [259, 26] width 474 height 19
click at [480, 24] on div "1x" at bounding box center [478, 26] width 13 height 11
click at [486, 64] on li "1.5x" at bounding box center [483, 65] width 23 height 13
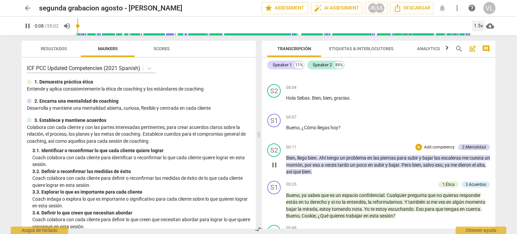
scroll to position [67, 0]
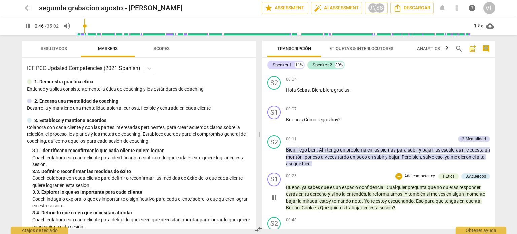
click at [404, 175] on p "Add competency" at bounding box center [420, 176] width 32 height 6
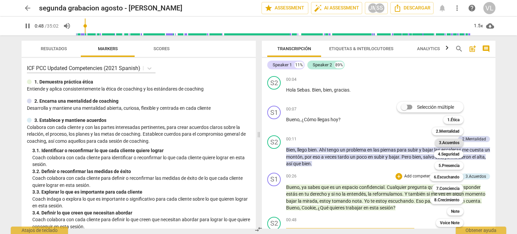
click at [458, 141] on b "3.Acuerdos" at bounding box center [449, 143] width 21 height 8
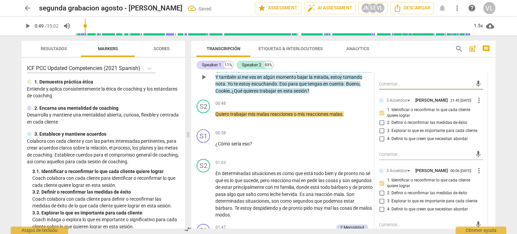
scroll to position [259, 0]
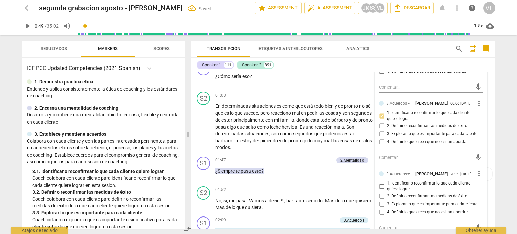
click at [386, 189] on input "1. Identificar o reconfirmar lo que cada cliente quiere lograr" at bounding box center [381, 186] width 11 height 8
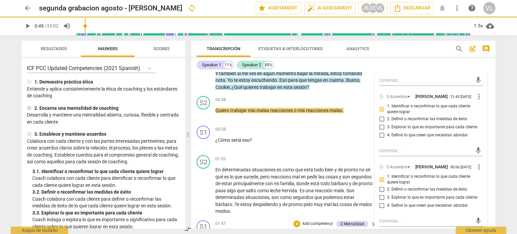
scroll to position [191, 0]
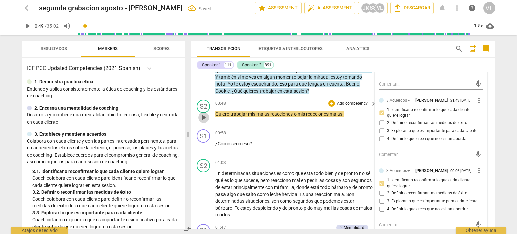
click at [205, 117] on span "play_arrow" at bounding box center [204, 117] width 8 height 8
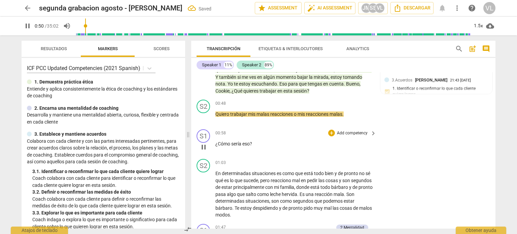
click at [337, 132] on p "Add competency" at bounding box center [352, 133] width 32 height 6
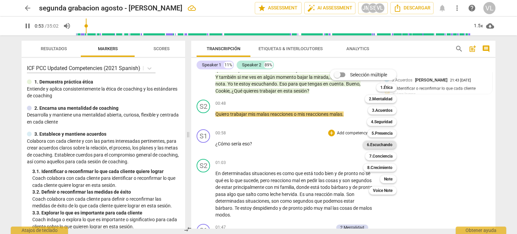
click at [390, 147] on b "6.Escuchando" at bounding box center [380, 145] width 26 height 8
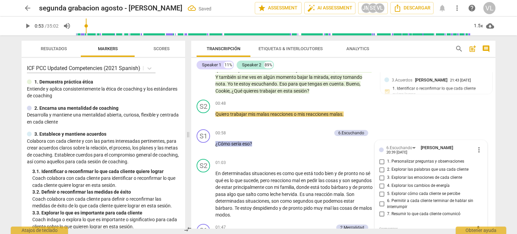
scroll to position [194, 0]
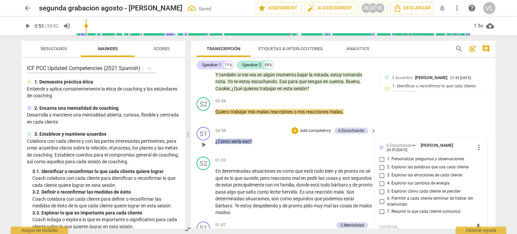
click at [418, 168] on span "2. Explorar las palabras que usa cada cliente" at bounding box center [427, 167] width 81 height 6
click at [387, 168] on input "2. Explorar las palabras que usa cada cliente" at bounding box center [381, 167] width 11 height 8
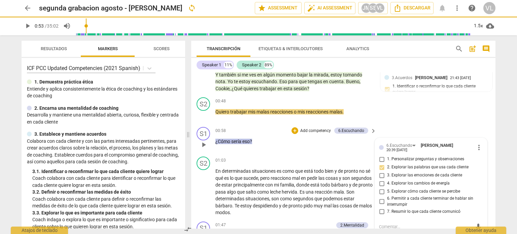
click at [205, 146] on span "play_arrow" at bounding box center [204, 145] width 8 height 8
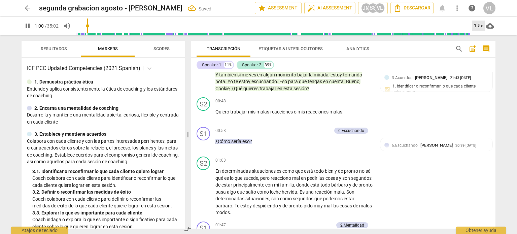
click at [477, 24] on div "1.5x" at bounding box center [478, 26] width 13 height 11
click at [482, 55] on li "1.25x" at bounding box center [483, 52] width 23 height 13
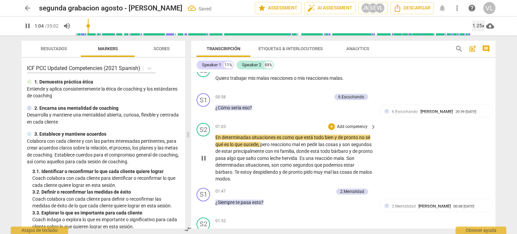
scroll to position [261, 0]
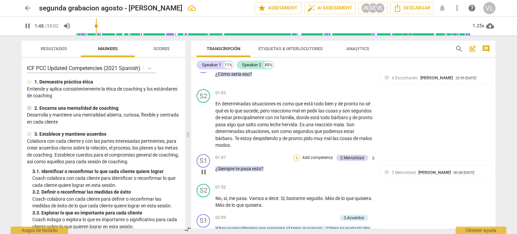
click at [297, 159] on div "+" at bounding box center [297, 158] width 7 height 7
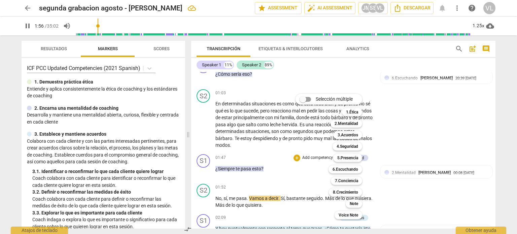
click at [203, 131] on div at bounding box center [258, 117] width 517 height 234
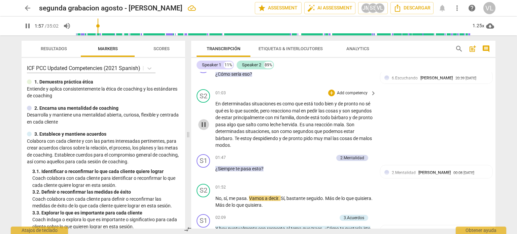
click at [200, 121] on span "pause" at bounding box center [204, 125] width 8 height 8
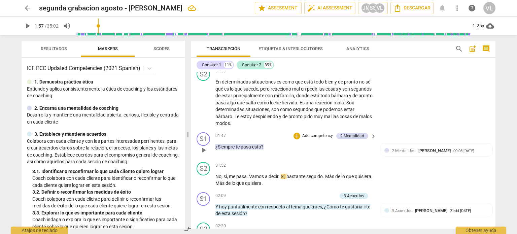
scroll to position [295, 0]
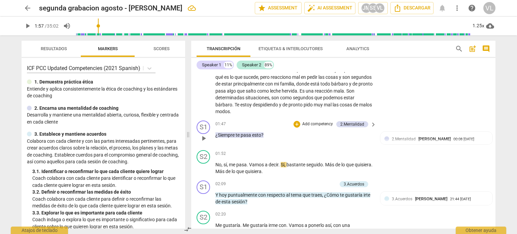
click at [312, 125] on p "Add competency" at bounding box center [318, 124] width 32 height 6
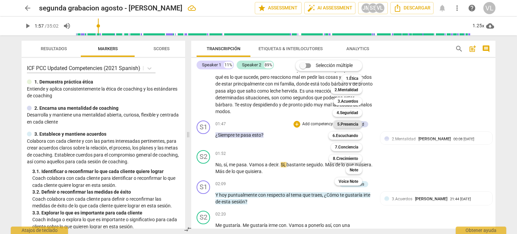
click at [351, 125] on b "5.Presencia" at bounding box center [347, 124] width 21 height 8
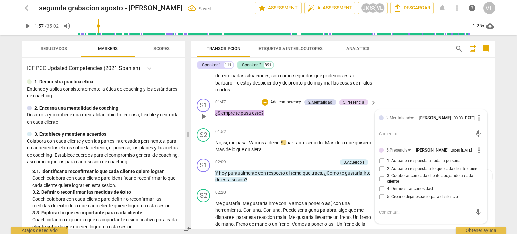
scroll to position [328, 0]
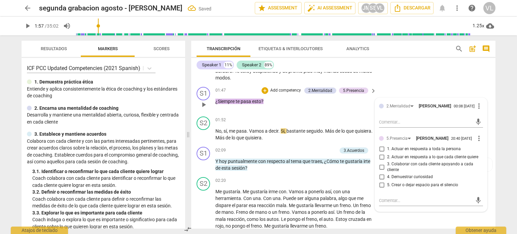
click at [414, 178] on span "4. Demuestrar curiosidad" at bounding box center [410, 177] width 46 height 6
click at [387, 178] on input "4. Demuestrar curiosidad" at bounding box center [381, 177] width 11 height 8
click at [209, 165] on span "play_arrow" at bounding box center [203, 165] width 11 height 8
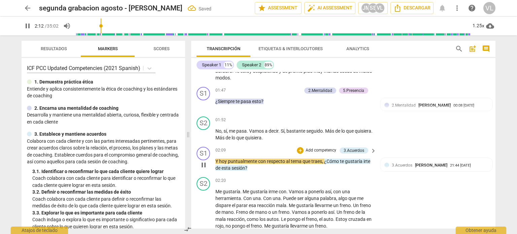
click at [317, 150] on p "Add competency" at bounding box center [321, 151] width 32 height 6
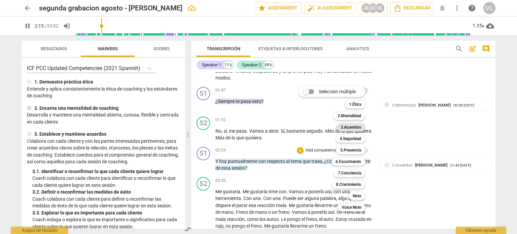
click at [353, 130] on b "3.Acuerdos" at bounding box center [351, 127] width 21 height 8
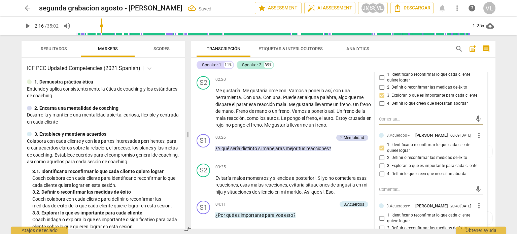
scroll to position [463, 0]
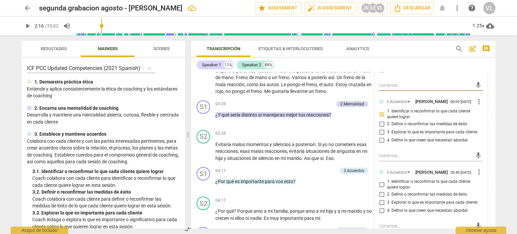
click at [379, 196] on input "2. Definir o reconfirmar las medidas de éxito" at bounding box center [381, 195] width 11 height 8
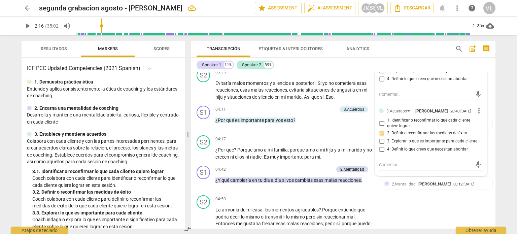
scroll to position [530, 0]
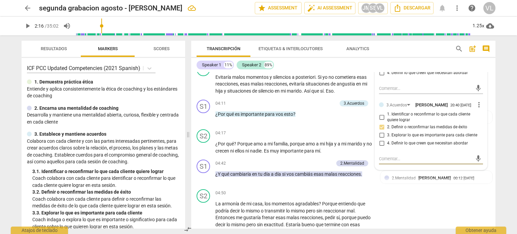
click at [395, 162] on textarea at bounding box center [425, 159] width 93 height 6
click at [481, 166] on span "send" at bounding box center [478, 162] width 10 height 8
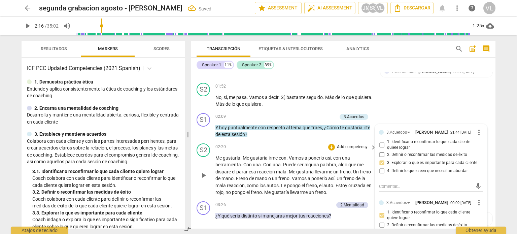
scroll to position [396, 0]
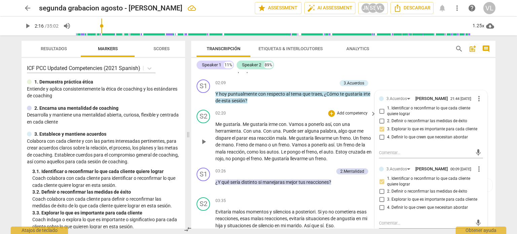
click at [198, 139] on span "play_arrow" at bounding box center [203, 142] width 11 height 8
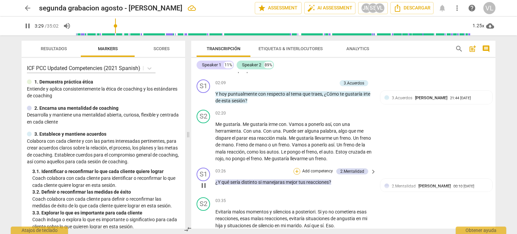
click at [298, 168] on div "+" at bounding box center [297, 171] width 7 height 7
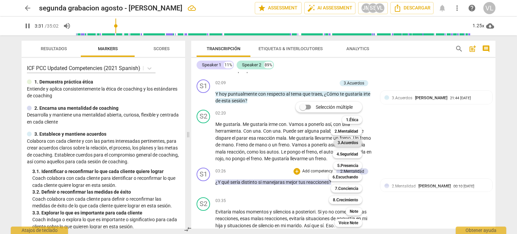
click at [350, 141] on b "3.Acuerdos" at bounding box center [348, 143] width 21 height 8
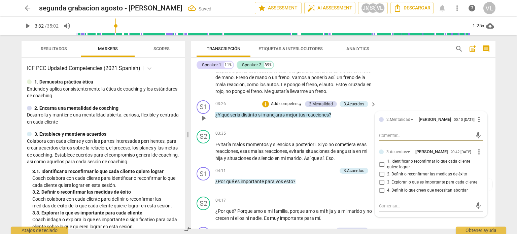
scroll to position [530, 0]
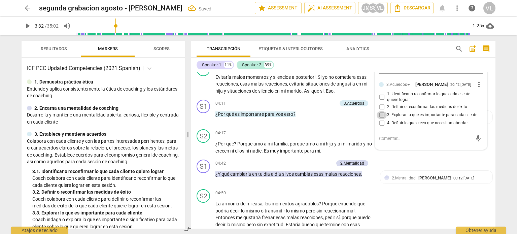
click at [383, 118] on input "3. Explorar lo que es importante para cada cliente" at bounding box center [381, 115] width 11 height 8
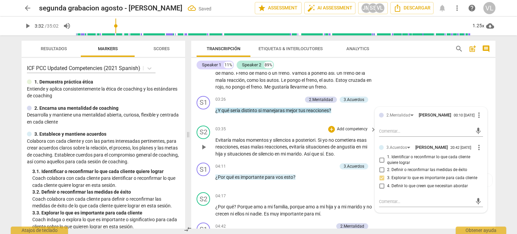
scroll to position [463, 0]
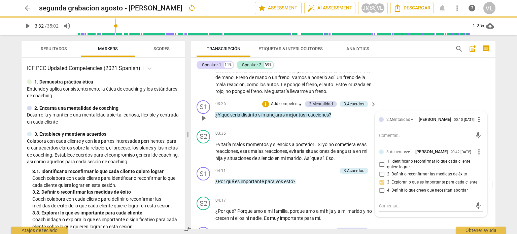
click at [203, 118] on span "play_arrow" at bounding box center [204, 118] width 8 height 8
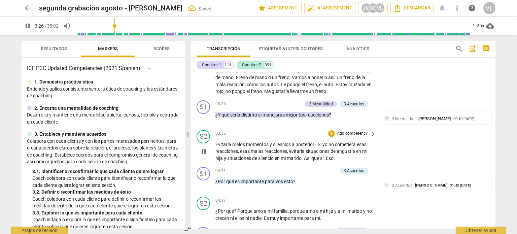
click at [208, 151] on span "pause" at bounding box center [203, 152] width 11 height 8
click at [207, 149] on span "play_arrow" at bounding box center [204, 152] width 8 height 8
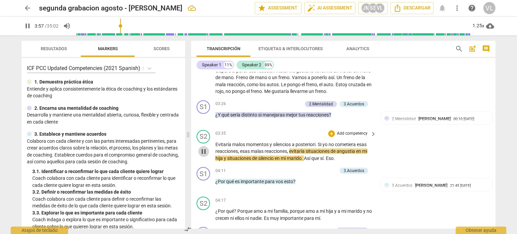
click at [201, 150] on span "pause" at bounding box center [204, 152] width 8 height 8
click at [207, 118] on span "play_arrow" at bounding box center [204, 118] width 8 height 8
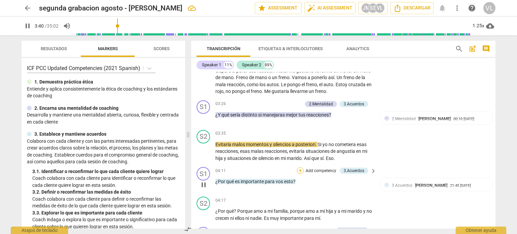
click at [302, 168] on div "+" at bounding box center [300, 170] width 7 height 7
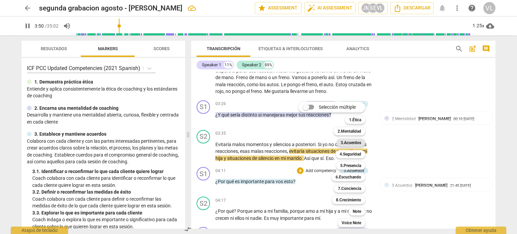
click at [360, 143] on b "3.Acuerdos" at bounding box center [351, 143] width 21 height 8
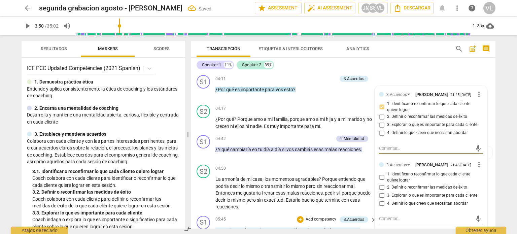
scroll to position [551, 0]
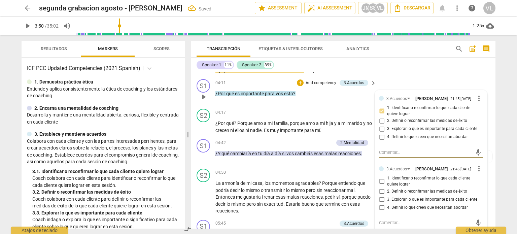
click at [303, 82] on div "+ Add competency" at bounding box center [317, 82] width 40 height 7
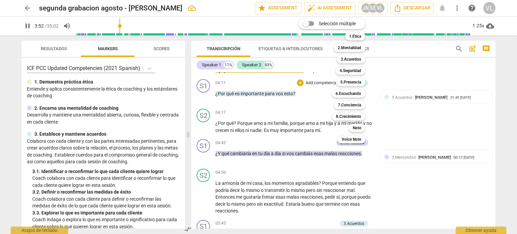
click at [302, 83] on div "Selección múltiple m 1.Ética 1 2.Mentalidad 2 3.Acuerdos 3 4.Seguridad 4 5.Pres…" at bounding box center [337, 81] width 82 height 129
click at [310, 169] on div at bounding box center [258, 117] width 517 height 234
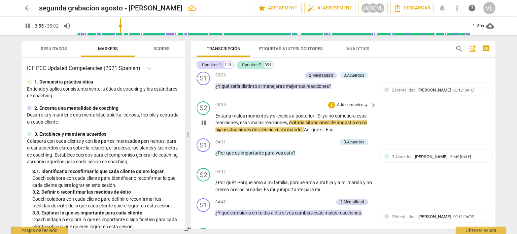
scroll to position [484, 0]
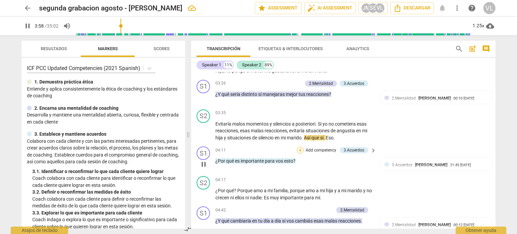
click at [299, 149] on div "+" at bounding box center [300, 150] width 7 height 7
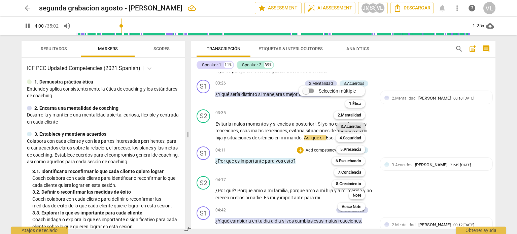
click at [349, 127] on b "3.Acuerdos" at bounding box center [351, 127] width 21 height 8
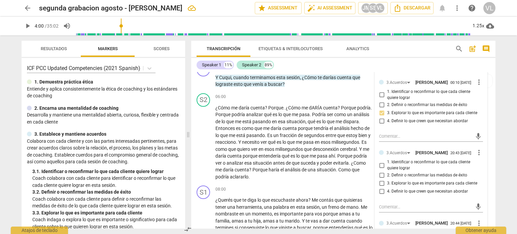
scroll to position [719, 0]
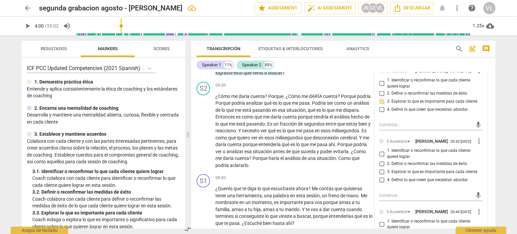
click at [381, 176] on input "3. Explorar lo que es importante para cada cliente" at bounding box center [381, 172] width 11 height 8
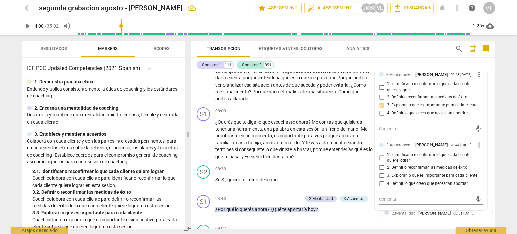
scroll to position [787, 0]
click at [478, 146] on span "more_vert" at bounding box center [479, 144] width 8 height 8
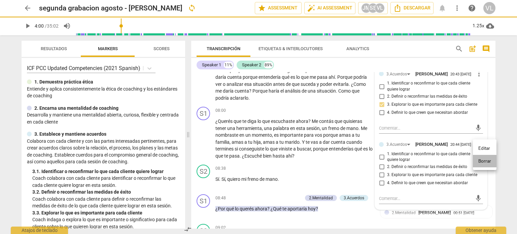
click at [480, 161] on li "Borrar" at bounding box center [485, 161] width 24 height 13
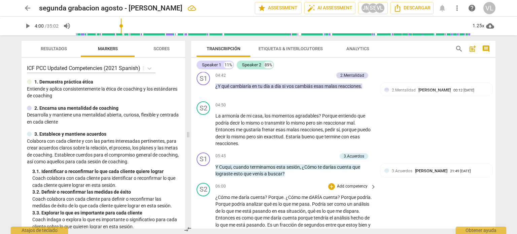
scroll to position [551, 0]
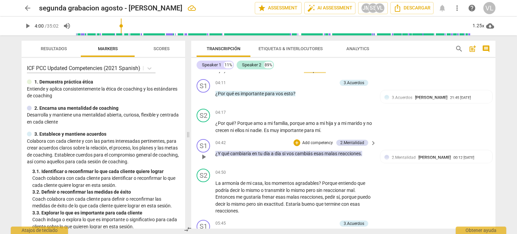
click at [304, 140] on p "Add competency" at bounding box center [318, 143] width 32 height 6
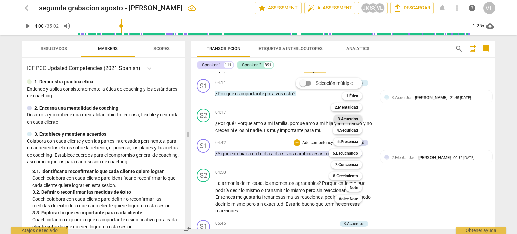
click at [345, 120] on b "3.Acuerdos" at bounding box center [348, 119] width 21 height 8
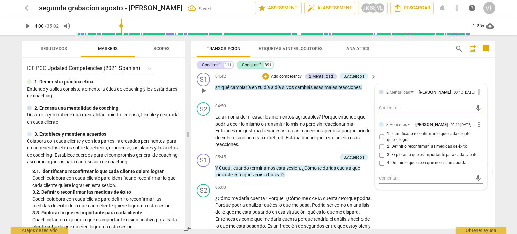
scroll to position [618, 0]
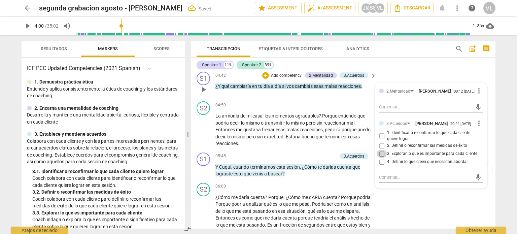
click at [381, 157] on input "3. Explorar lo que es importante para cada cliente" at bounding box center [381, 154] width 11 height 8
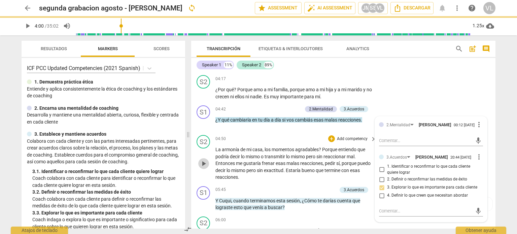
click at [204, 160] on span "play_arrow" at bounding box center [204, 164] width 8 height 8
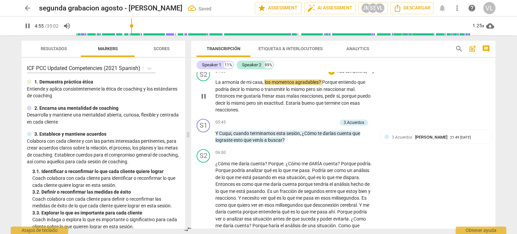
scroll to position [652, 0]
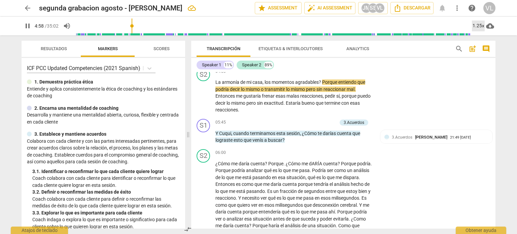
click at [481, 23] on div "1.25x" at bounding box center [478, 26] width 13 height 11
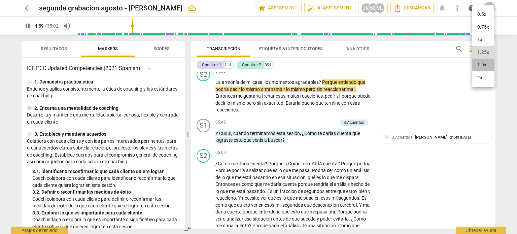
click at [475, 69] on li "1.5x" at bounding box center [483, 65] width 23 height 13
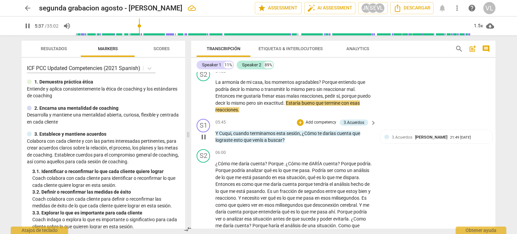
click at [318, 120] on p "Add competency" at bounding box center [321, 123] width 32 height 6
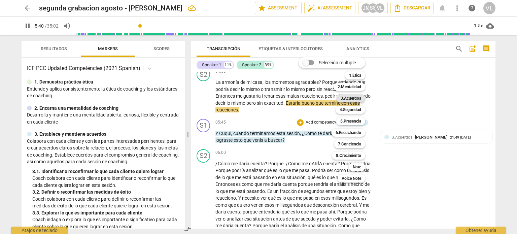
click at [361, 100] on b "3.Acuerdos" at bounding box center [351, 98] width 21 height 8
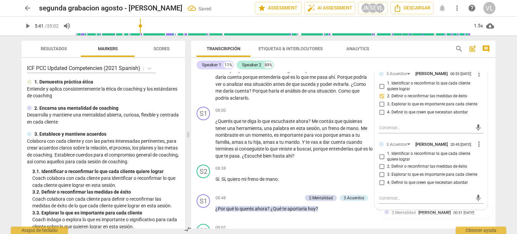
scroll to position [820, 0]
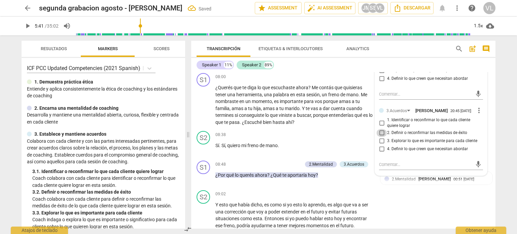
click at [384, 137] on input "2. Definir o reconfirmar las medidas de éxito" at bounding box center [381, 133] width 11 height 8
click at [397, 164] on textarea at bounding box center [425, 164] width 93 height 6
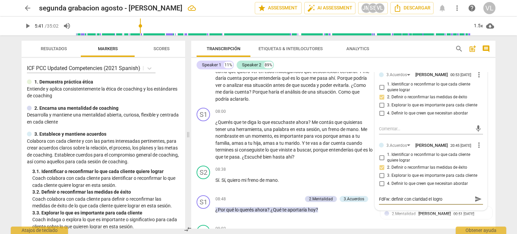
scroll to position [787, 0]
click at [479, 202] on span "send" at bounding box center [478, 198] width 7 height 7
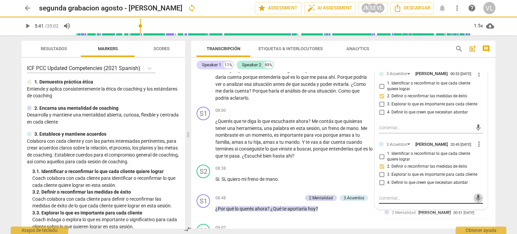
click at [479, 202] on span "mic" at bounding box center [478, 198] width 8 height 8
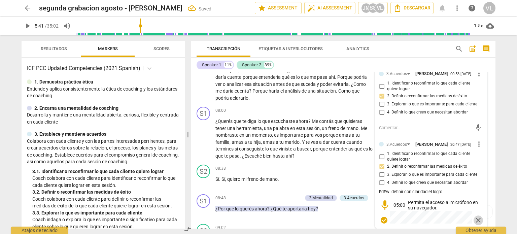
click at [475, 222] on span "close" at bounding box center [478, 220] width 8 height 8
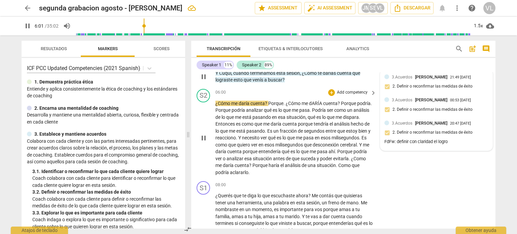
scroll to position [719, 0]
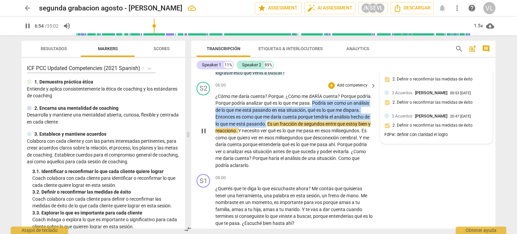
drag, startPoint x: 329, startPoint y: 101, endPoint x: 287, endPoint y: 120, distance: 46.0
click at [287, 120] on p "¿Cómo me daría cuenta ? Porque . ¿Cómo me dARÍA cuenta ? Porque podría . Porque…" at bounding box center [295, 131] width 158 height 76
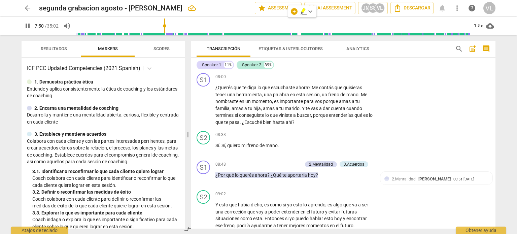
scroll to position [787, 0]
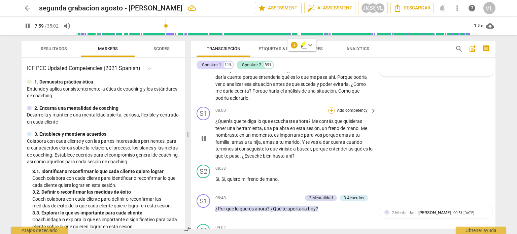
click at [331, 107] on div "+" at bounding box center [331, 110] width 7 height 7
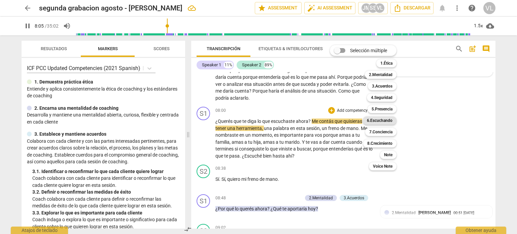
click at [385, 119] on b "6.Escuchando" at bounding box center [380, 121] width 26 height 8
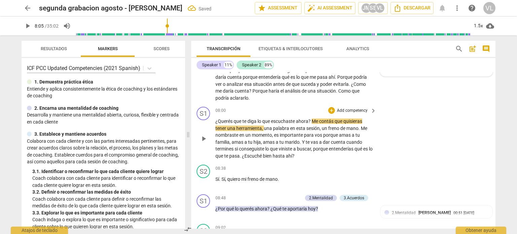
click at [353, 108] on p "Add competency" at bounding box center [352, 111] width 32 height 6
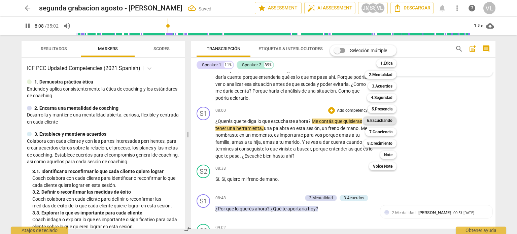
click at [389, 118] on b "6.Escuchando" at bounding box center [380, 121] width 26 height 8
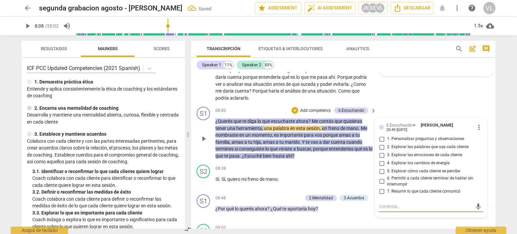
click at [384, 188] on input "7. Resumir lo que cada cliente comunicó" at bounding box center [381, 191] width 11 height 8
click at [318, 108] on p "Add competency" at bounding box center [316, 111] width 32 height 6
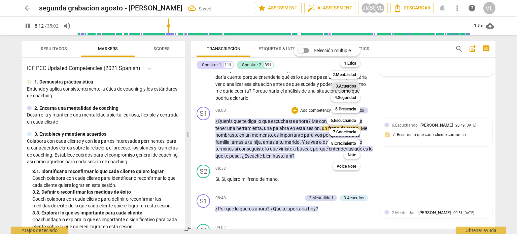
click at [345, 86] on b "3.Acuerdos" at bounding box center [346, 86] width 21 height 8
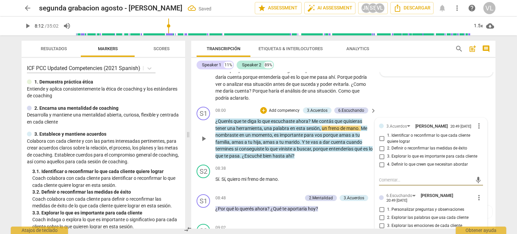
scroll to position [820, 0]
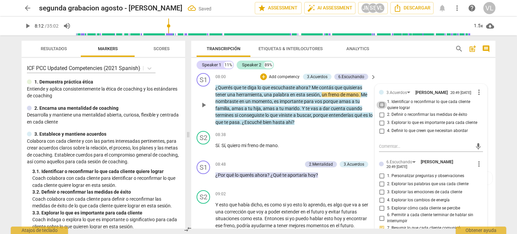
click at [381, 105] on input "1. Identificar o reconfirmar lo que cada cliente quiere lograr" at bounding box center [381, 105] width 11 height 8
click at [383, 116] on input "2. Definir o reconfirmar las medidas de éxito" at bounding box center [381, 115] width 11 height 8
click at [380, 124] on input "3. Explorar lo que es importante para cada cliente" at bounding box center [381, 123] width 11 height 8
click at [379, 102] on input "1. Identificar o reconfirmar lo que cada cliente quiere lograr" at bounding box center [381, 105] width 11 height 8
click at [382, 103] on input "1. Identificar o reconfirmar lo que cada cliente quiere lograr" at bounding box center [381, 105] width 11 height 8
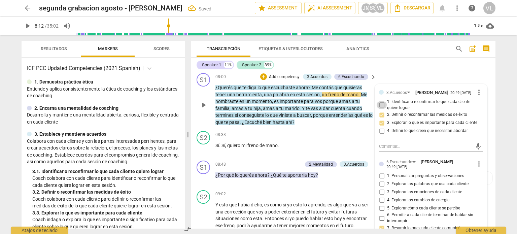
click at [383, 106] on input "1. Identificar o reconfirmar lo que cada cliente quiere lograr" at bounding box center [381, 105] width 11 height 8
click at [381, 146] on textarea at bounding box center [425, 146] width 93 height 6
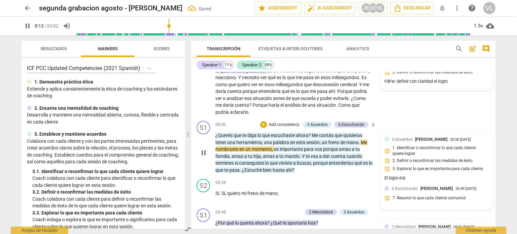
scroll to position [772, 0]
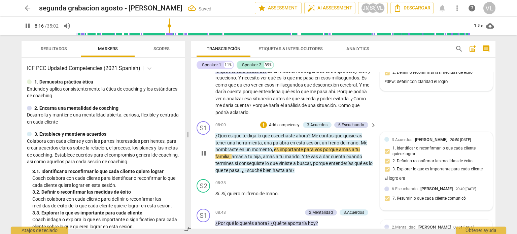
click at [407, 175] on div "El logro era" at bounding box center [437, 178] width 104 height 6
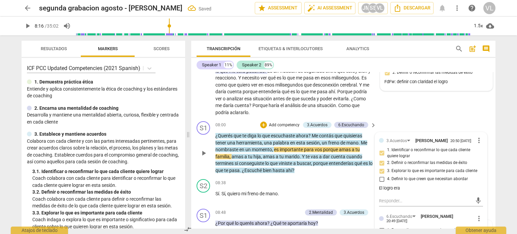
click at [402, 190] on div "El logro era" at bounding box center [431, 188] width 104 height 6
click at [394, 187] on div "El logro era" at bounding box center [431, 188] width 104 height 6
click at [476, 137] on span "more_vert" at bounding box center [479, 140] width 8 height 8
click at [481, 141] on li "Editar" at bounding box center [485, 139] width 24 height 13
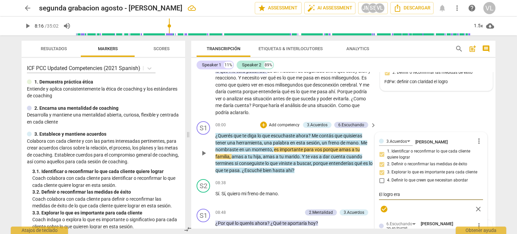
drag, startPoint x: 408, startPoint y: 192, endPoint x: 384, endPoint y: 190, distance: 24.0
click at [384, 191] on textarea "El logro era" at bounding box center [431, 194] width 104 height 6
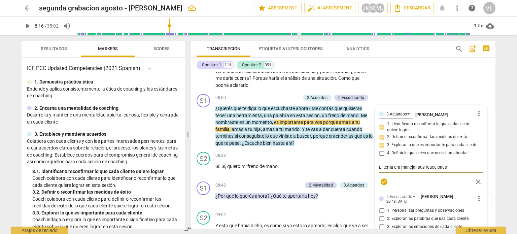
scroll to position [806, 0]
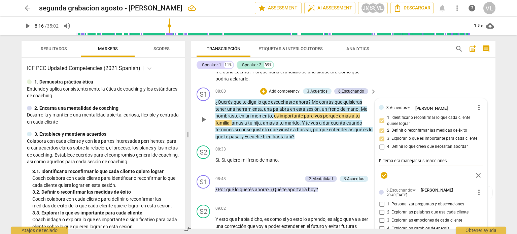
drag, startPoint x: 418, startPoint y: 158, endPoint x: 401, endPoint y: 158, distance: 17.5
click at [401, 158] on textarea "El tema era manejar sus reacciones" at bounding box center [431, 161] width 104 height 6
click at [459, 158] on textarea "El tema era trabajar sus reacciones" at bounding box center [431, 161] width 104 height 6
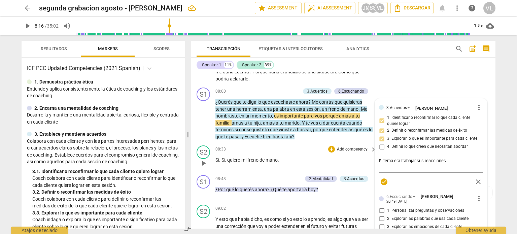
click at [360, 157] on p "Sí . Sí , quiero mi freno de mano ." at bounding box center [295, 160] width 158 height 7
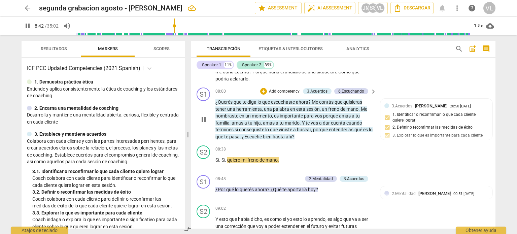
scroll to position [840, 0]
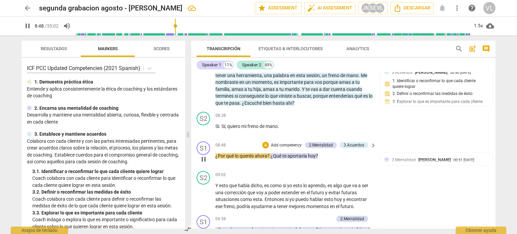
click at [292, 142] on p "Add competency" at bounding box center [286, 145] width 32 height 6
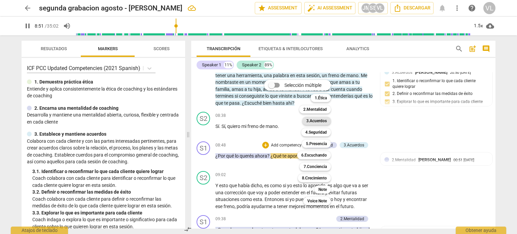
click at [316, 123] on b "3.Acuerdos" at bounding box center [316, 121] width 21 height 8
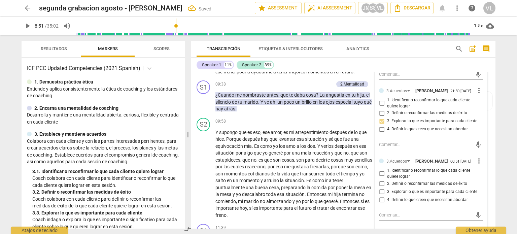
scroll to position [1042, 0]
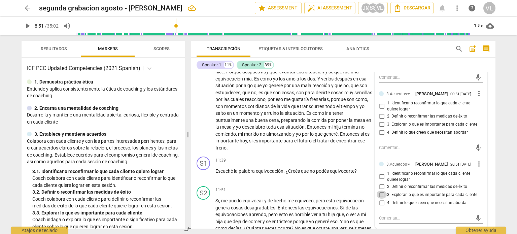
click at [384, 199] on input "3. Explorar lo que es importante para cada cliente" at bounding box center [381, 195] width 11 height 8
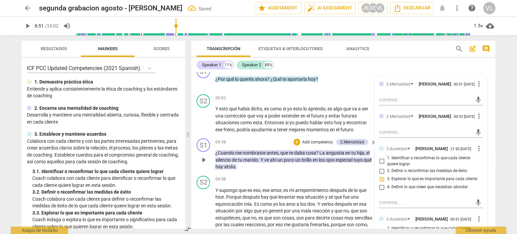
scroll to position [873, 0]
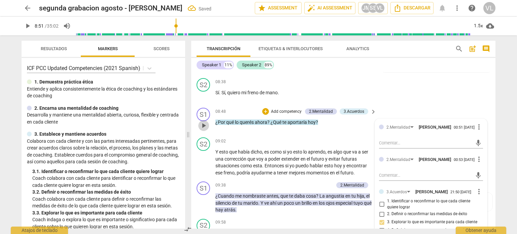
click at [202, 122] on span "play_arrow" at bounding box center [204, 126] width 8 height 8
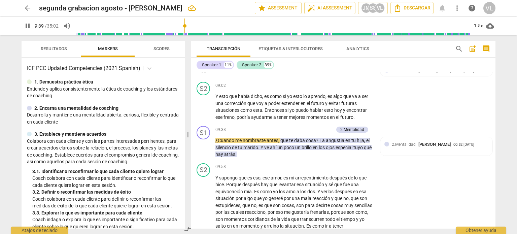
scroll to position [941, 0]
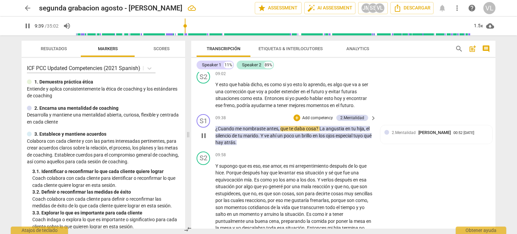
click at [311, 115] on p "Add competency" at bounding box center [318, 118] width 32 height 6
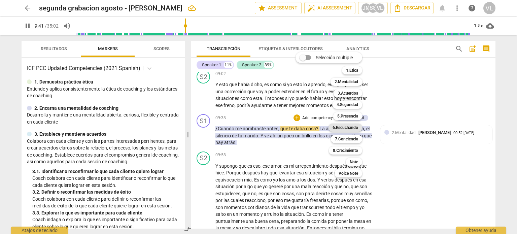
click at [347, 129] on b "6.Escuchando" at bounding box center [346, 128] width 26 height 8
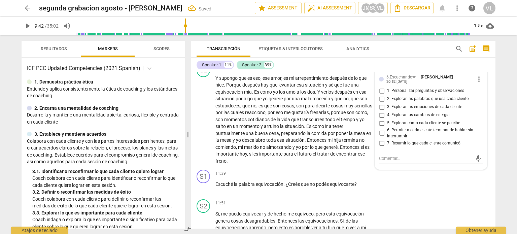
scroll to position [1042, 0]
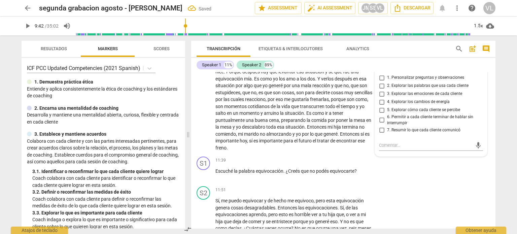
click at [382, 102] on input "4. Explorar los cambios de energía" at bounding box center [381, 102] width 11 height 8
click at [398, 146] on textarea at bounding box center [425, 145] width 93 height 6
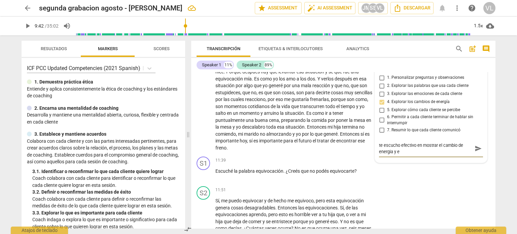
scroll to position [0, 0]
click at [473, 143] on div "te escucho efectivo en mostrar el cambio de energia y explorar te escucho efect…" at bounding box center [431, 148] width 104 height 13
click at [475, 146] on span "send" at bounding box center [478, 148] width 7 height 7
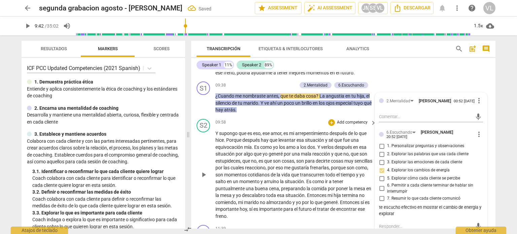
scroll to position [974, 0]
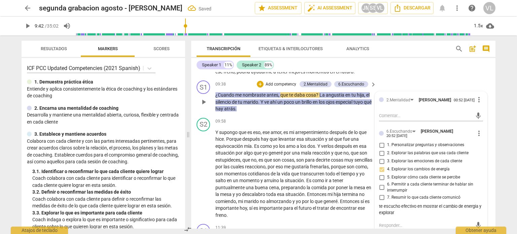
click at [203, 103] on span "play_arrow" at bounding box center [204, 102] width 8 height 8
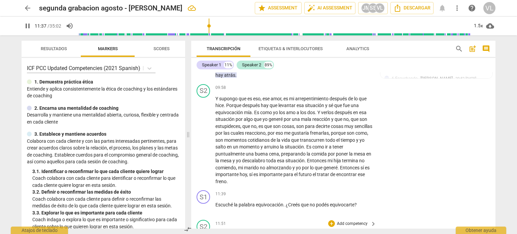
scroll to position [1042, 0]
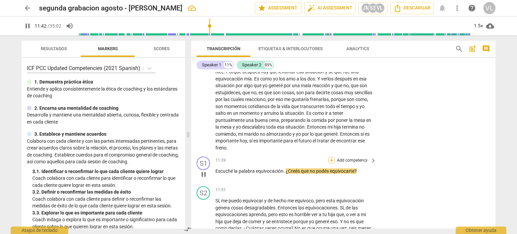
click at [331, 157] on div "+" at bounding box center [331, 160] width 7 height 7
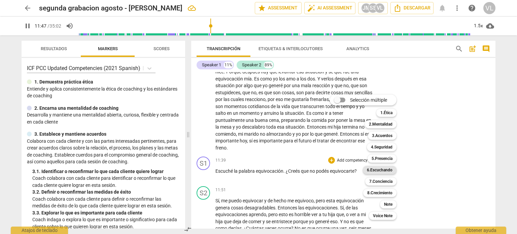
click at [385, 171] on b "6.Escuchando" at bounding box center [380, 170] width 26 height 8
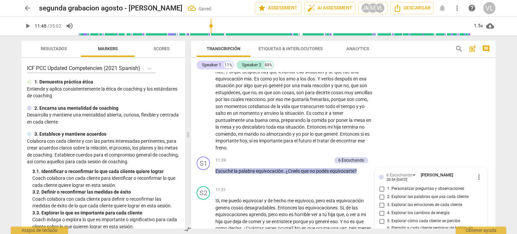
scroll to position [1145, 0]
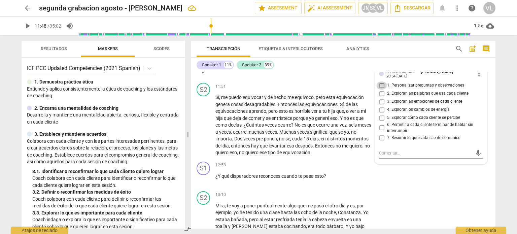
click at [382, 85] on input "1. Personalizar preguntas y observaciones" at bounding box center [381, 85] width 11 height 8
click at [366, 175] on p "¿Y qué disparadores reconoces cuando te pasa esto ?" at bounding box center [295, 176] width 158 height 7
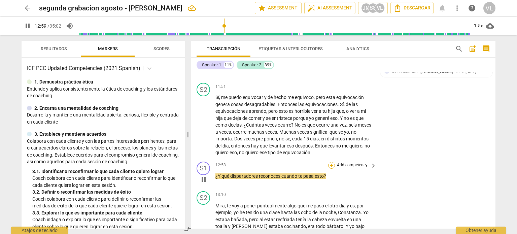
click at [330, 162] on div "+" at bounding box center [331, 165] width 7 height 7
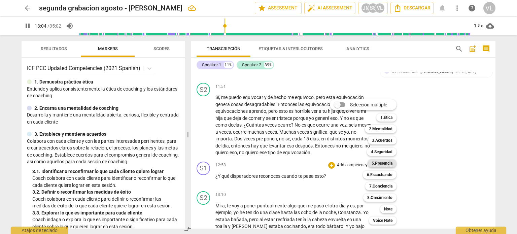
click at [388, 162] on b "5.Presencia" at bounding box center [382, 163] width 21 height 8
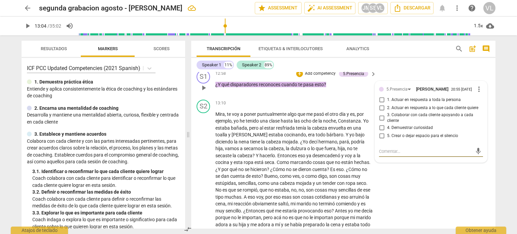
scroll to position [1203, 0]
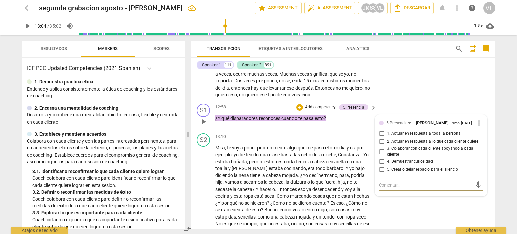
click at [316, 104] on p "Add competency" at bounding box center [320, 107] width 32 height 6
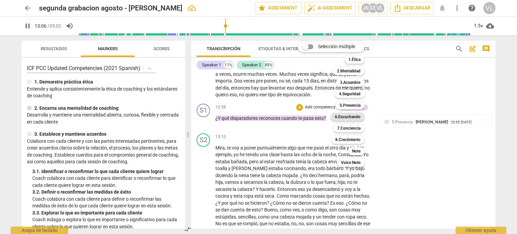
click at [343, 120] on b "6.Escuchando" at bounding box center [348, 117] width 26 height 8
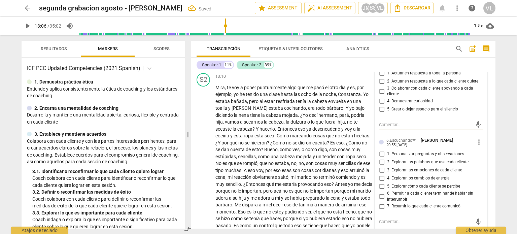
scroll to position [1270, 0]
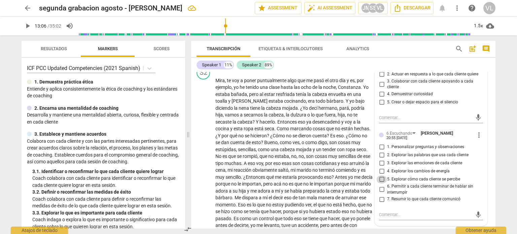
click at [382, 177] on input "5. Explorar cómo cada cliente se percibe" at bounding box center [381, 179] width 11 height 8
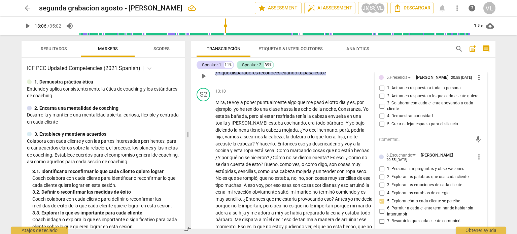
scroll to position [1237, 0]
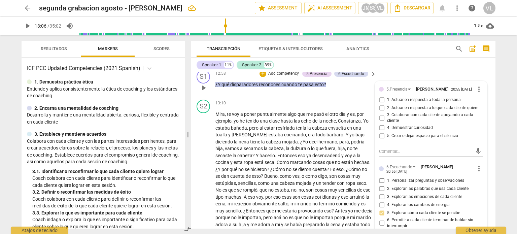
click at [479, 87] on span "more_vert" at bounding box center [479, 89] width 8 height 8
click at [477, 101] on li "Borrar" at bounding box center [485, 99] width 24 height 13
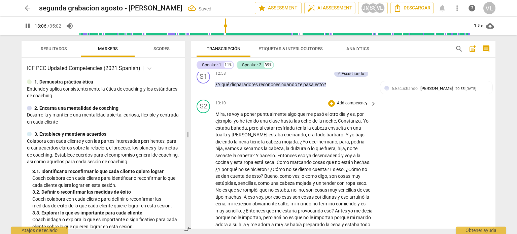
click at [217, 133] on span "toalla" at bounding box center [222, 134] width 13 height 5
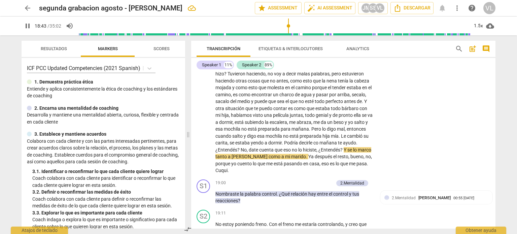
scroll to position [1506, 0]
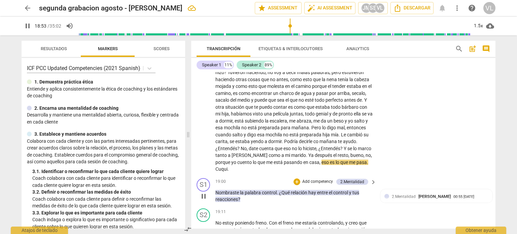
click at [315, 179] on p "Add competency" at bounding box center [318, 182] width 32 height 6
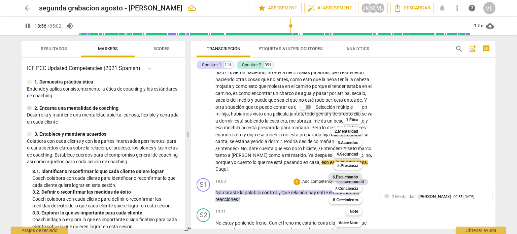
click at [351, 177] on b "6.Escuchando" at bounding box center [346, 177] width 26 height 8
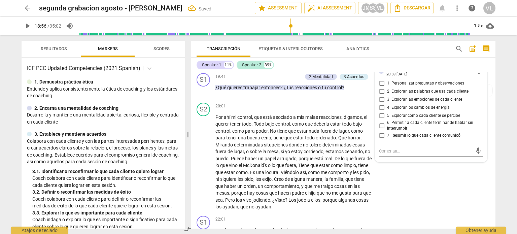
scroll to position [1674, 0]
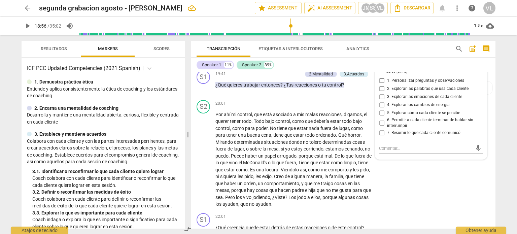
click at [383, 79] on input "1. Personalizar preguntas y observaciones" at bounding box center [381, 81] width 11 height 8
click at [380, 114] on input "5. Explorar cómo cada cliente se percibe" at bounding box center [381, 113] width 11 height 8
click at [403, 171] on div "S2 play_arrow pause 20:01 + Add competency keyboard_arrow_right Por ahí mi cont…" at bounding box center [343, 153] width 304 height 113
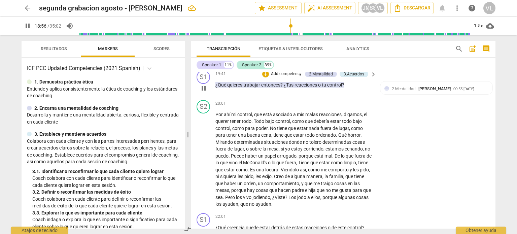
scroll to position [1597, 0]
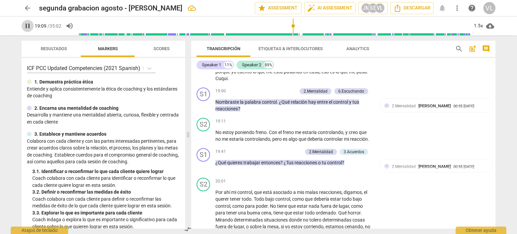
click at [27, 26] on span "pause" at bounding box center [28, 26] width 8 height 8
click at [25, 25] on span "play_arrow" at bounding box center [28, 26] width 8 height 8
click at [293, 149] on p "Add competency" at bounding box center [286, 152] width 32 height 6
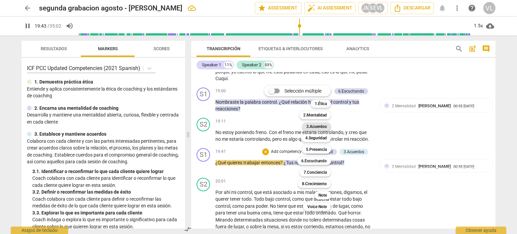
click at [321, 125] on b "3.Acuerdos" at bounding box center [316, 127] width 21 height 8
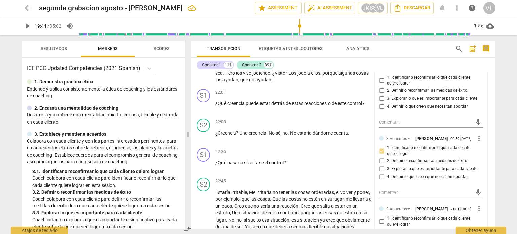
scroll to position [1866, 0]
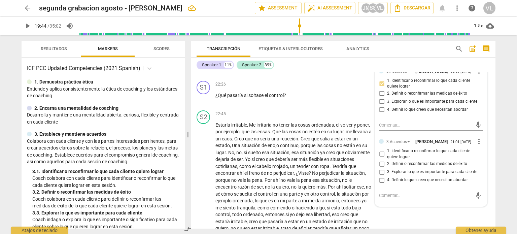
click at [377, 158] on input "1. Identificar o reconfirmar lo que cada cliente quiere lograr" at bounding box center [381, 154] width 11 height 8
click at [392, 199] on textarea at bounding box center [425, 195] width 93 height 6
click at [475, 202] on span "send" at bounding box center [478, 198] width 7 height 7
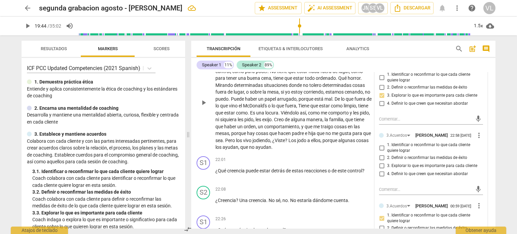
scroll to position [1698, 0]
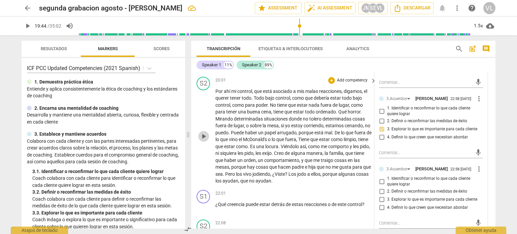
click at [204, 134] on span "play_arrow" at bounding box center [204, 136] width 8 height 8
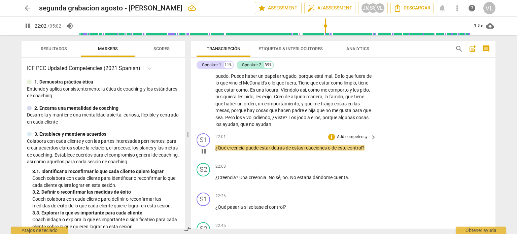
scroll to position [1765, 0]
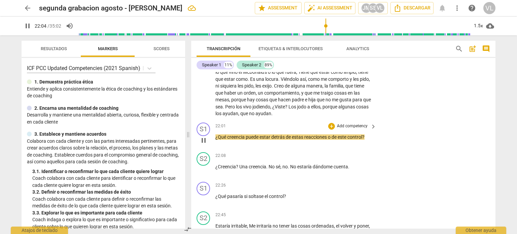
click at [337, 123] on p "Add competency" at bounding box center [352, 126] width 32 height 6
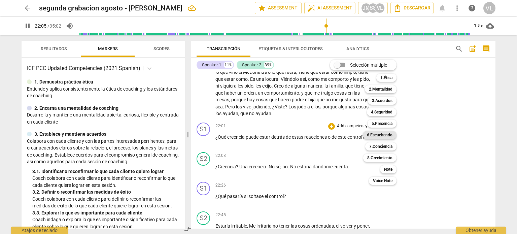
click at [385, 133] on b "6.Escuchando" at bounding box center [380, 135] width 26 height 8
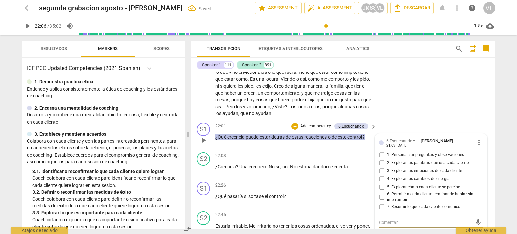
click at [382, 151] on input "1. Personalizar preguntas y observaciones" at bounding box center [381, 155] width 11 height 8
click at [381, 184] on input "5. Explorar cómo cada cliente se percibe" at bounding box center [381, 187] width 11 height 8
click at [346, 179] on div "S1 play_arrow pause 22:26 + Add competency keyboard_arrow_right ¿Qué pasaría si…" at bounding box center [343, 194] width 304 height 30
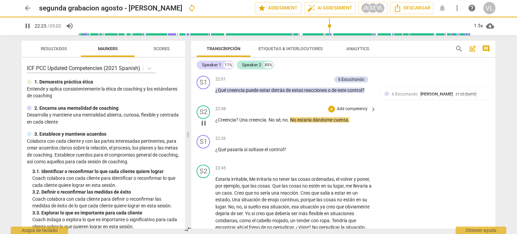
scroll to position [1832, 0]
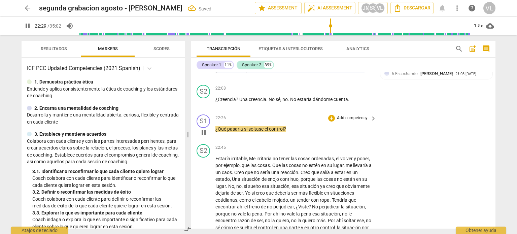
click at [202, 128] on span "pause" at bounding box center [204, 132] width 8 height 8
click at [333, 115] on div "+" at bounding box center [331, 118] width 7 height 7
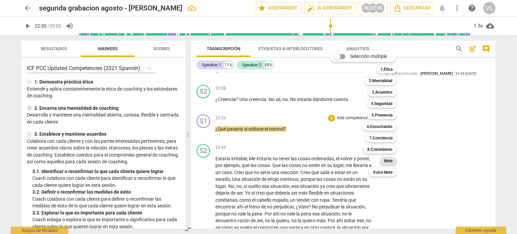
click at [394, 162] on div "Note" at bounding box center [388, 161] width 17 height 8
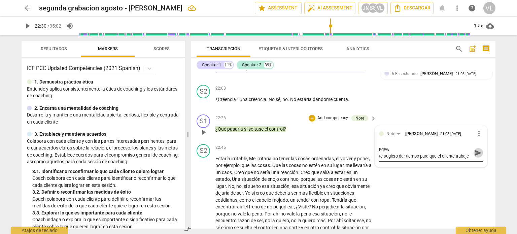
click at [478, 149] on span "send" at bounding box center [478, 152] width 7 height 7
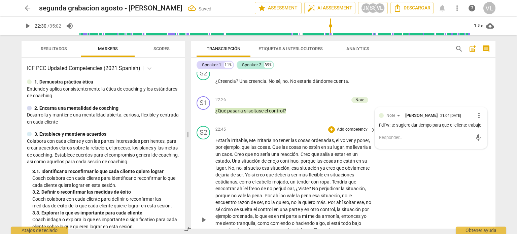
scroll to position [1866, 0]
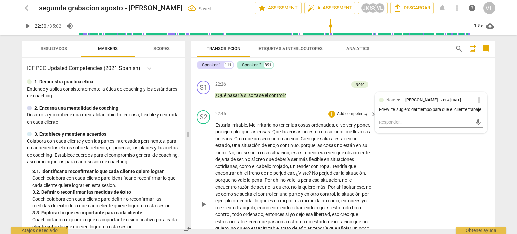
click at [206, 199] on button "play_arrow" at bounding box center [203, 204] width 11 height 11
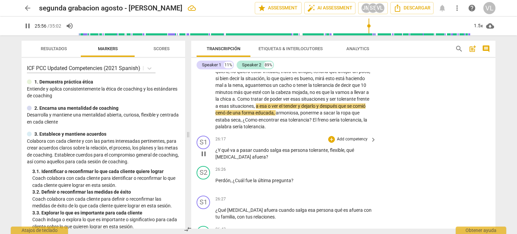
scroll to position [2034, 0]
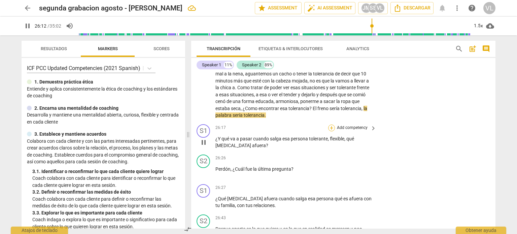
click at [331, 125] on div "+" at bounding box center [331, 128] width 7 height 7
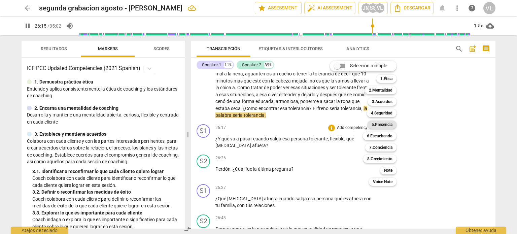
click at [385, 121] on b "5.Presencia" at bounding box center [382, 125] width 21 height 8
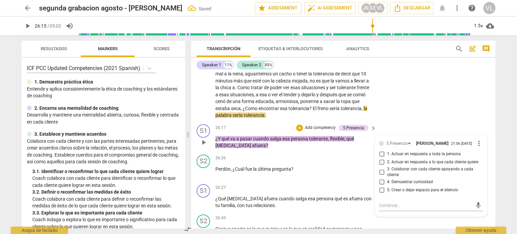
click at [424, 152] on span "1. Actuar en respuesta a toda la persona" at bounding box center [424, 154] width 74 height 6
click at [387, 152] on input "1. Actuar en respuesta a toda la persona" at bounding box center [381, 154] width 11 height 8
click at [381, 181] on input "4. Demuestrar curiosidad" at bounding box center [381, 182] width 11 height 8
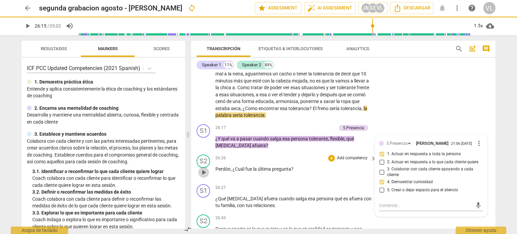
click at [205, 171] on button "play_arrow" at bounding box center [203, 172] width 11 height 11
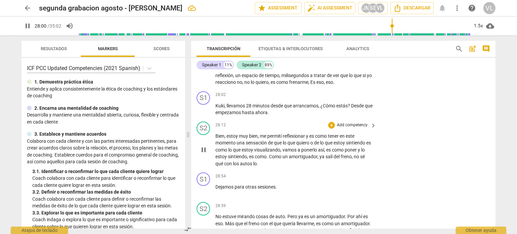
scroll to position [2236, 0]
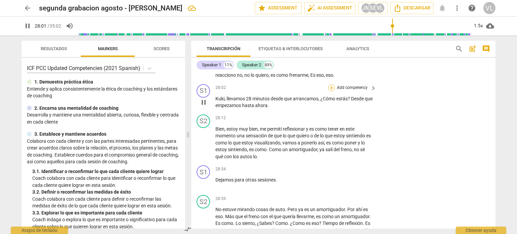
click at [333, 85] on div "+" at bounding box center [331, 88] width 7 height 7
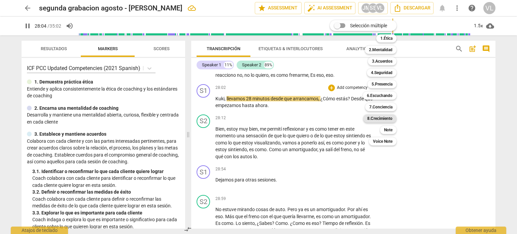
click at [385, 121] on b "8.Сrecimiento" at bounding box center [379, 118] width 25 height 8
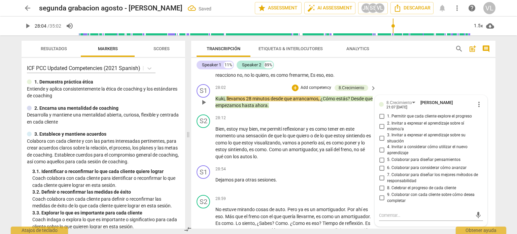
click at [404, 113] on span "1. Permitir que cada cliente explore el progreso" at bounding box center [429, 116] width 85 height 6
click at [387, 112] on input "1. Permitir que cada cliente explore el progreso" at bounding box center [381, 116] width 11 height 8
click at [204, 141] on span "play_arrow" at bounding box center [204, 143] width 8 height 8
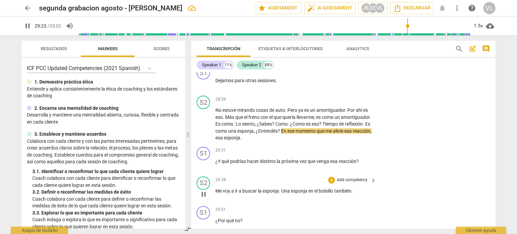
scroll to position [2337, 0]
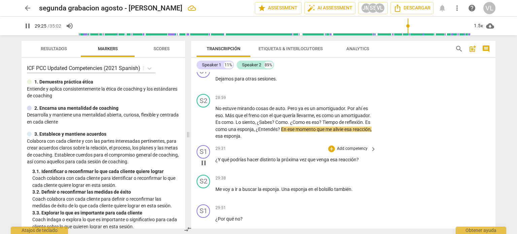
click at [340, 146] on p "Add competency" at bounding box center [352, 149] width 32 height 6
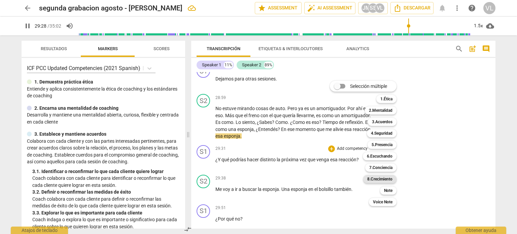
click at [392, 177] on b "8.Сrecimiento" at bounding box center [379, 179] width 25 height 8
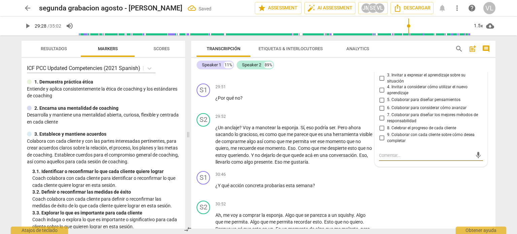
scroll to position [2425, 0]
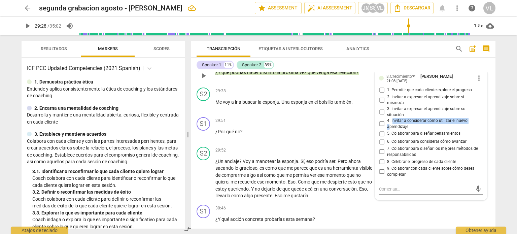
drag, startPoint x: 391, startPoint y: 117, endPoint x: 389, endPoint y: 124, distance: 6.8
click at [389, 124] on span "4. Invitar a considerar cómo utilizar el nuevo aprendizaje" at bounding box center [433, 124] width 93 height 12
click at [380, 130] on input "5. Colaborar para diseñar pensamientos" at bounding box center [381, 134] width 11 height 8
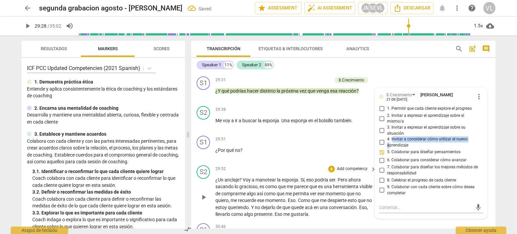
scroll to position [2357, 0]
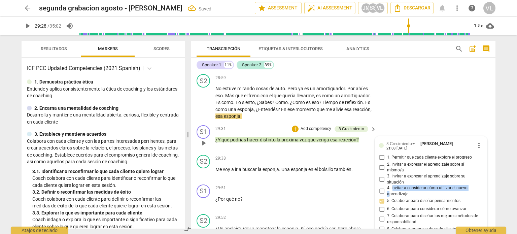
click at [207, 139] on span "play_arrow" at bounding box center [204, 143] width 8 height 8
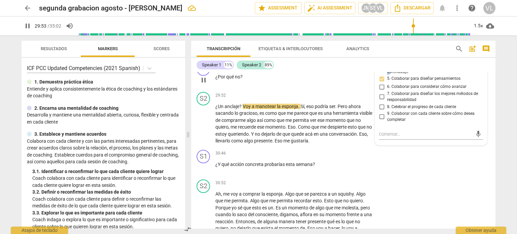
scroll to position [2492, 0]
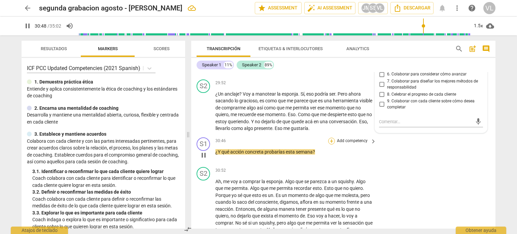
click at [331, 138] on div "+" at bounding box center [331, 141] width 7 height 7
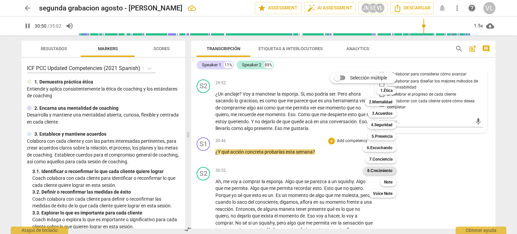
click at [380, 172] on b "8.Сrecimiento" at bounding box center [379, 171] width 25 height 8
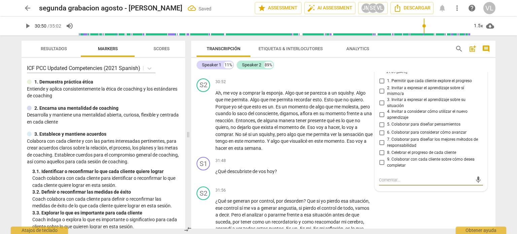
scroll to position [2570, 0]
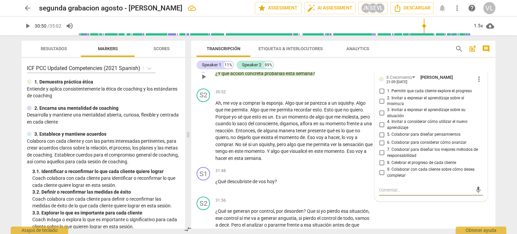
click at [382, 139] on input "6. Colaborar para considerar cómo avanzar" at bounding box center [381, 143] width 11 height 8
click at [202, 127] on span "play_arrow" at bounding box center [204, 131] width 8 height 8
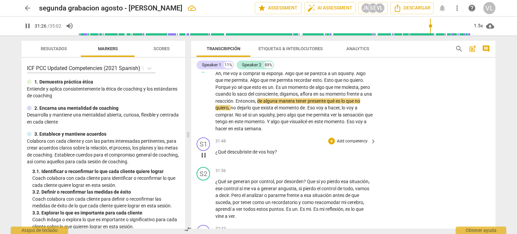
scroll to position [2604, 0]
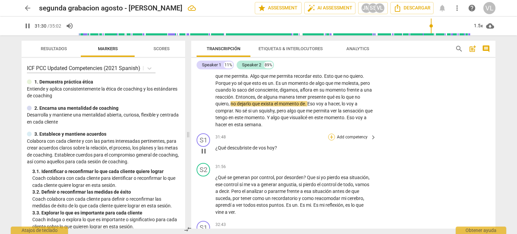
click at [330, 134] on div "+" at bounding box center [331, 137] width 7 height 7
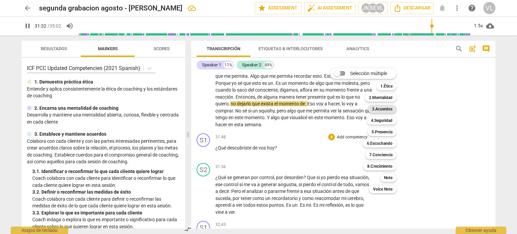
click at [388, 109] on b "3.Acuerdos" at bounding box center [382, 109] width 21 height 8
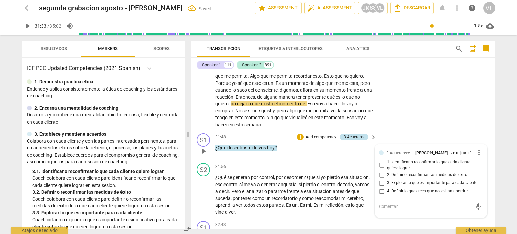
click at [364, 134] on div "3.Acuerdos" at bounding box center [354, 137] width 29 height 6
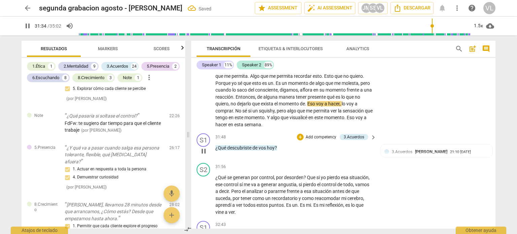
click at [371, 133] on span "keyboard_arrow_right" at bounding box center [373, 137] width 8 height 8
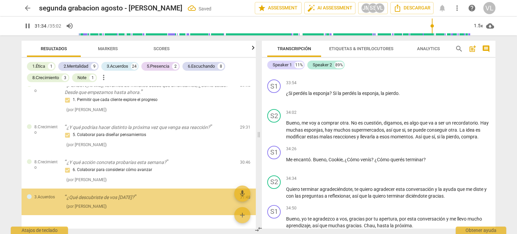
scroll to position [1770, 0]
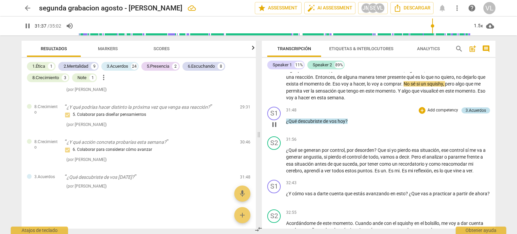
click at [466, 113] on div "3.Acuerdos" at bounding box center [476, 110] width 21 height 6
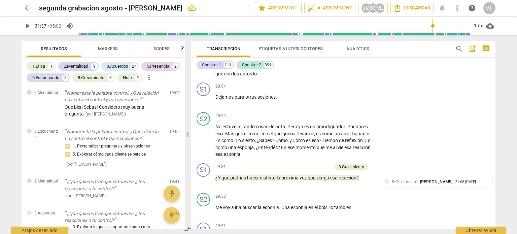
scroll to position [2220, 0]
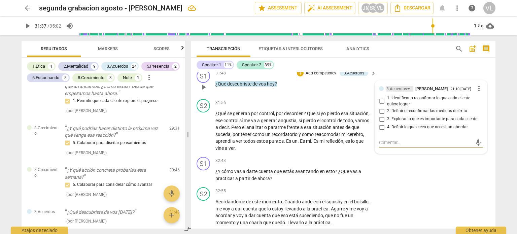
click at [403, 86] on div "3.Acuerdos" at bounding box center [397, 89] width 21 height 6
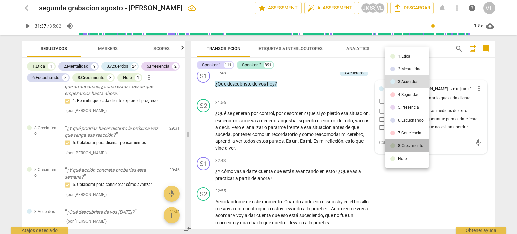
click at [405, 146] on div "8.Сrecimiento" at bounding box center [411, 146] width 26 height 4
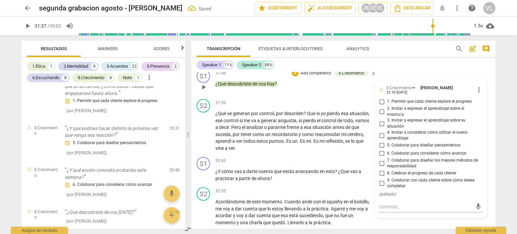
click at [389, 106] on span "2. Invitar a expresar el aprendizaje sobre sí mismo/a" at bounding box center [433, 112] width 93 height 12
click at [387, 108] on input "2. Invitar a expresar el aprendizaje sobre sí mismo/a" at bounding box center [381, 112] width 11 height 8
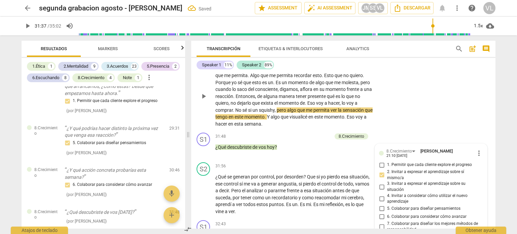
scroll to position [2601, 0]
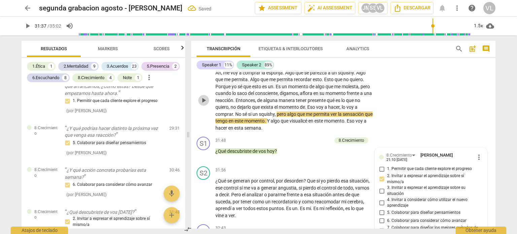
click at [200, 96] on span "play_arrow" at bounding box center [204, 100] width 8 height 8
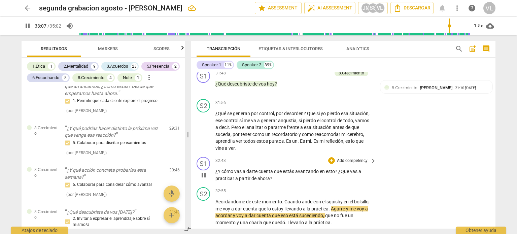
scroll to position [2702, 0]
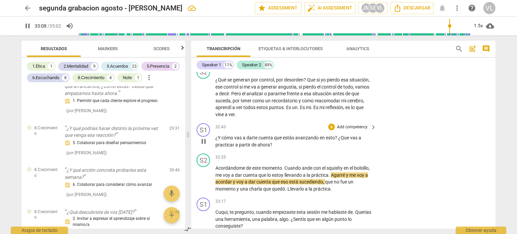
click at [334, 124] on div "+ Add competency" at bounding box center [348, 127] width 40 height 7
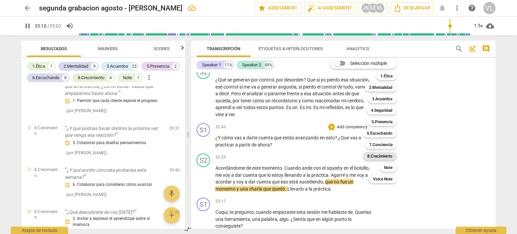
click at [391, 157] on b "8.Сrecimiento" at bounding box center [379, 156] width 25 height 8
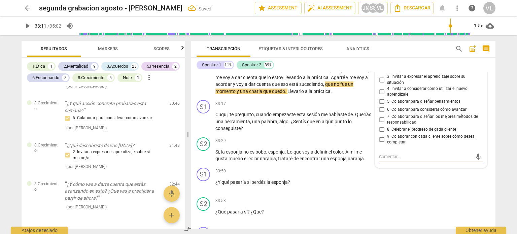
scroll to position [2766, 0]
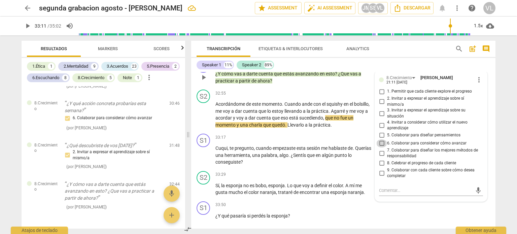
click at [382, 139] on input "6. Colaborar para considerar cómo avanzar" at bounding box center [381, 143] width 11 height 8
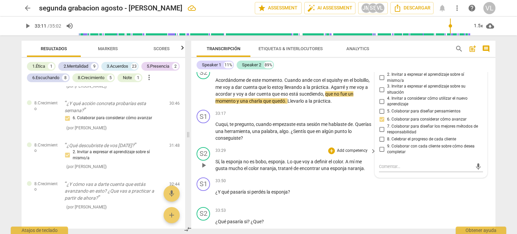
scroll to position [2799, 0]
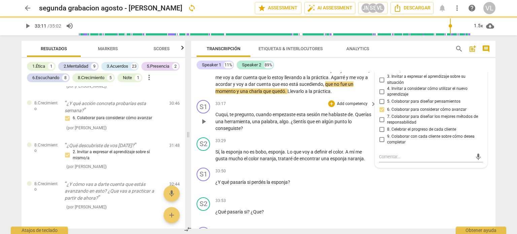
click at [199, 118] on span "play_arrow" at bounding box center [203, 122] width 11 height 8
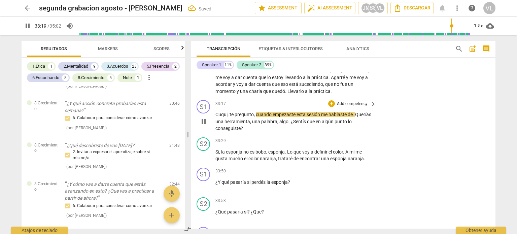
click at [356, 101] on p "Add competency" at bounding box center [352, 104] width 32 height 6
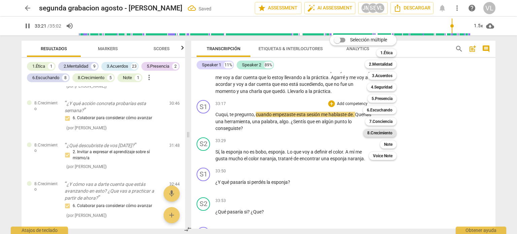
click at [390, 134] on b "8.Сrecimiento" at bounding box center [379, 133] width 25 height 8
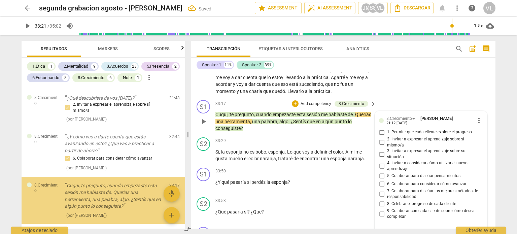
scroll to position [2342, 0]
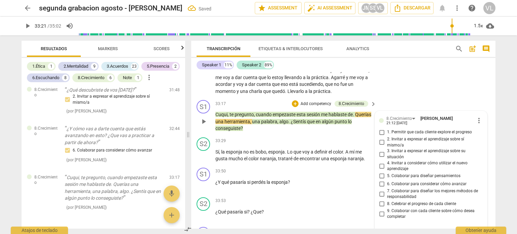
click at [405, 129] on span "1. Permitir que cada cliente explore el progreso" at bounding box center [429, 132] width 85 height 6
click at [387, 128] on input "1. Permitir que cada cliente explore el progreso" at bounding box center [381, 132] width 11 height 8
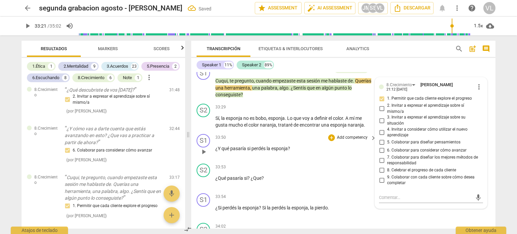
click at [210, 148] on div "play_arrow pause" at bounding box center [206, 152] width 17 height 9
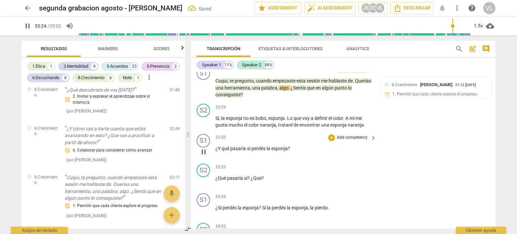
click at [366, 135] on p "Add competency" at bounding box center [352, 138] width 32 height 6
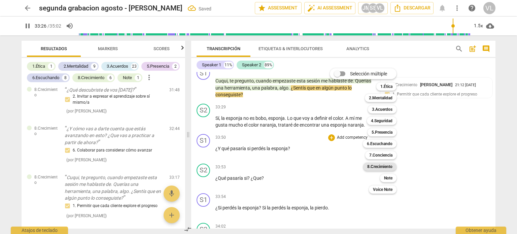
click at [389, 163] on b "8.Сrecimiento" at bounding box center [379, 167] width 25 height 8
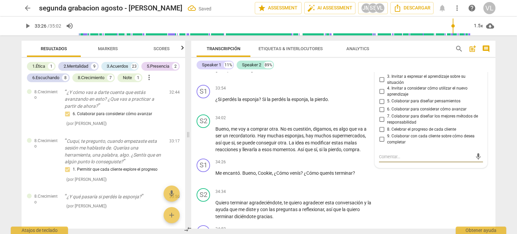
scroll to position [2908, 0]
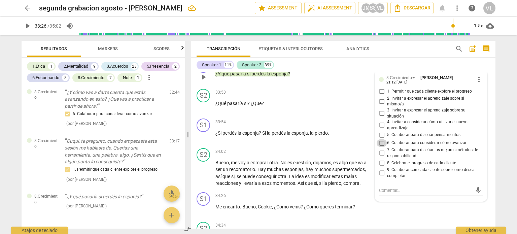
click at [383, 139] on input "6. Colaborar para considerar cómo avanzar" at bounding box center [381, 143] width 11 height 8
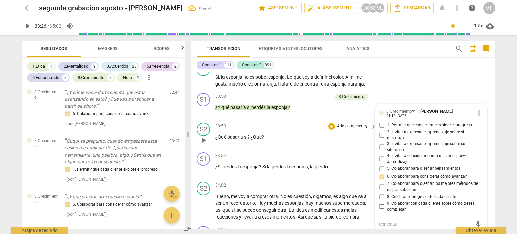
click at [314, 123] on div "33:53 + Add competency keyboard_arrow_right" at bounding box center [297, 126] width 162 height 7
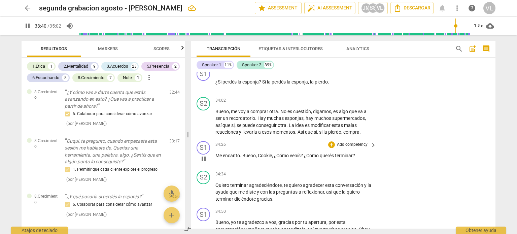
scroll to position [2975, 0]
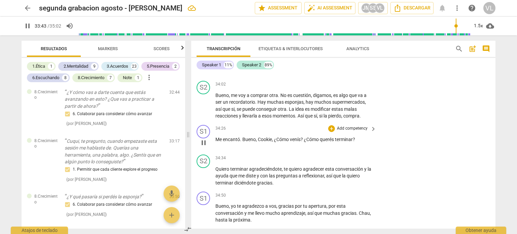
click at [359, 126] on p "Add competency" at bounding box center [352, 129] width 32 height 6
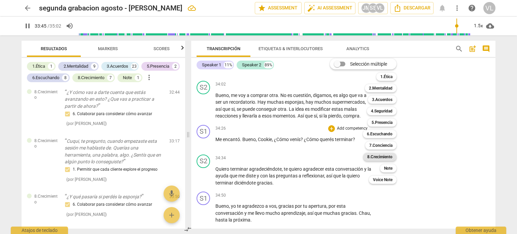
click at [385, 159] on b "8.Сrecimiento" at bounding box center [379, 157] width 25 height 8
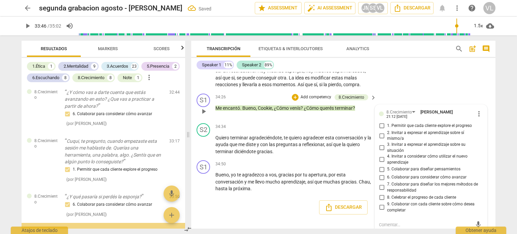
scroll to position [2419, 0]
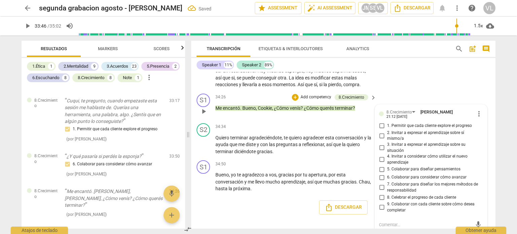
click at [412, 201] on span "9. Colaborar con cada cliente sobre cómo desea completar" at bounding box center [433, 207] width 93 height 12
click at [387, 203] on input "9. Colaborar con cada cliente sobre cómo desea completar" at bounding box center [381, 207] width 11 height 8
click at [310, 142] on span "reflexionar" at bounding box center [313, 144] width 22 height 5
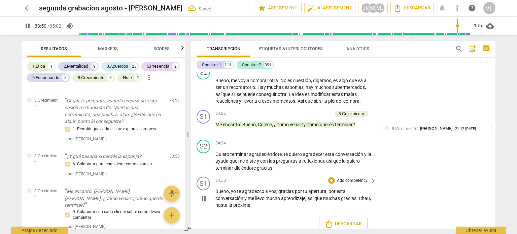
click at [333, 177] on div "+ Add competency" at bounding box center [348, 180] width 40 height 7
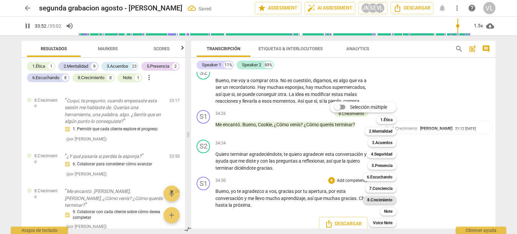
click at [384, 202] on b "8.Сrecimiento" at bounding box center [379, 200] width 25 height 8
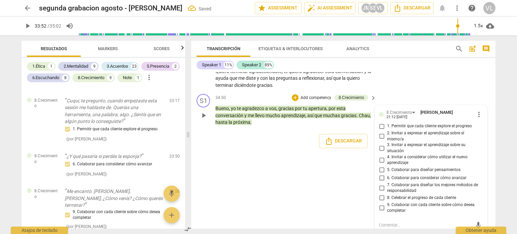
scroll to position [2479, 0]
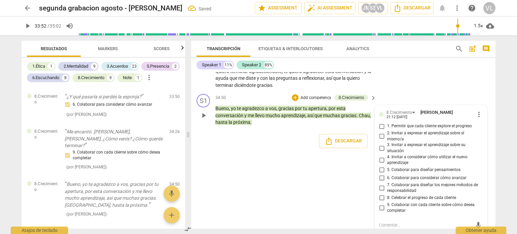
click at [380, 194] on input "8. Celebrar el progreso de cada cliente" at bounding box center [381, 198] width 11 height 8
click at [391, 222] on textarea at bounding box center [425, 225] width 93 height 6
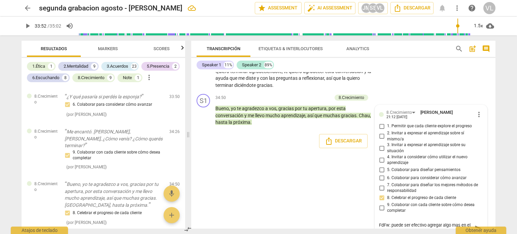
drag, startPoint x: 388, startPoint y: 207, endPoint x: 328, endPoint y: 184, distance: 64.7
click at [388, 207] on div "8.Сrecimiento [PERSON_NAME] 21:12 [DATE] more_vert 1. Permitir que cada cliente…" at bounding box center [431, 163] width 104 height 108
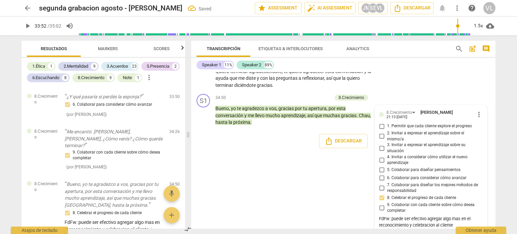
click at [328, 184] on div "[PERSON_NAME] Summary: creo que mantuve mentalidad de coach S1 play_arrow pause…" at bounding box center [343, 150] width 304 height 157
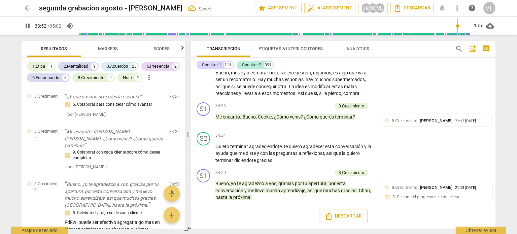
scroll to position [2990, 0]
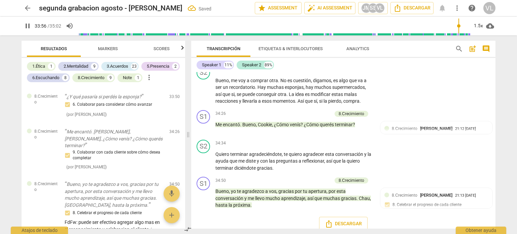
click at [29, 26] on span "pause" at bounding box center [28, 26] width 8 height 8
click at [28, 27] on span "pause" at bounding box center [28, 26] width 8 height 8
